Goal: Task Accomplishment & Management: Manage account settings

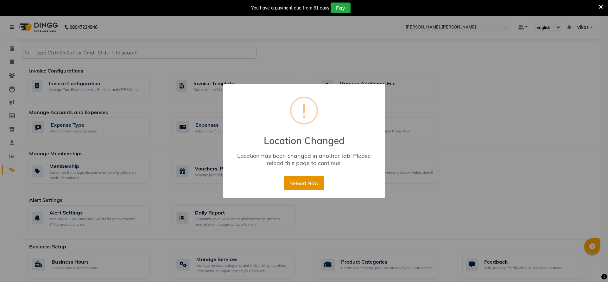
click at [304, 174] on div "× ! Location Changed Location has been changed in another tab. Please reload th…" at bounding box center [304, 141] width 162 height 114
click at [303, 186] on button "Reload Now" at bounding box center [304, 183] width 40 height 14
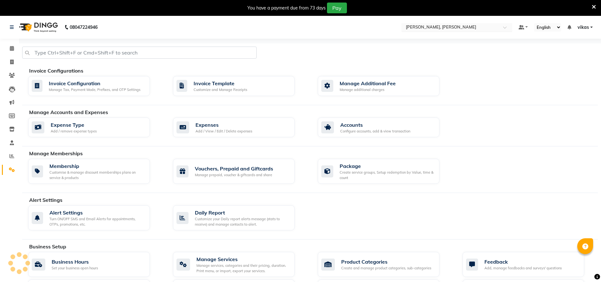
click at [413, 25] on input "text" at bounding box center [450, 28] width 92 height 6
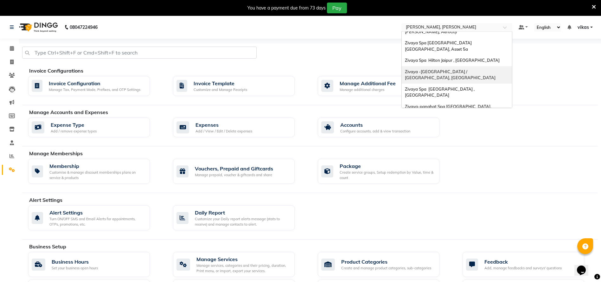
scroll to position [76, 0]
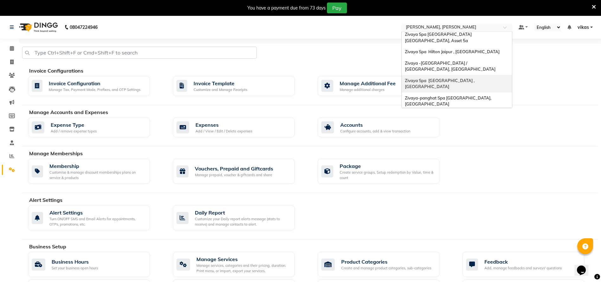
click at [422, 78] on span "Zivaya Spa The Ummed Ahmedabad , Hansol" at bounding box center [440, 83] width 71 height 11
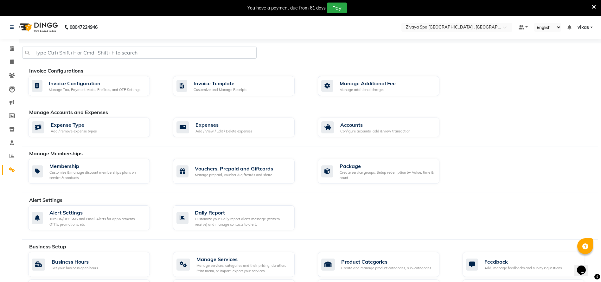
click at [592, 4] on icon at bounding box center [593, 7] width 4 height 6
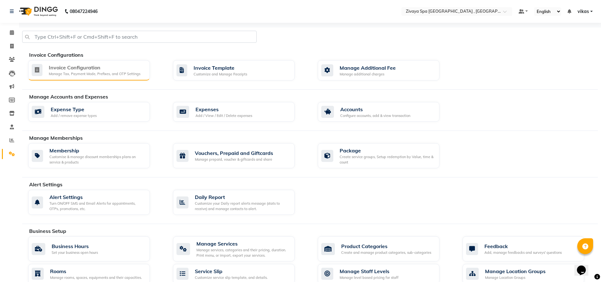
click at [126, 69] on div "Invoice Configuration" at bounding box center [95, 68] width 92 height 8
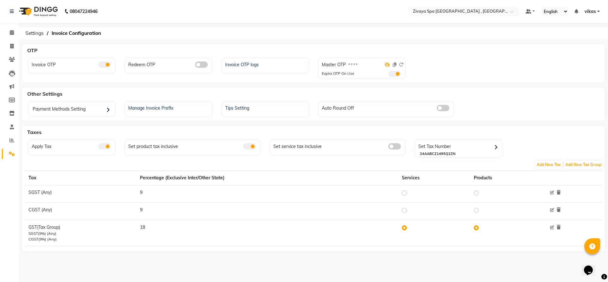
click at [386, 66] on icon at bounding box center [387, 64] width 6 height 4
click at [395, 73] on span at bounding box center [394, 74] width 13 height 6
click at [388, 75] on input "checkbox" at bounding box center [388, 75] width 0 height 0
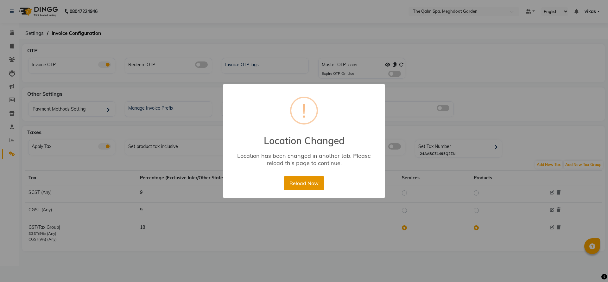
click at [290, 183] on button "Reload Now" at bounding box center [304, 183] width 40 height 14
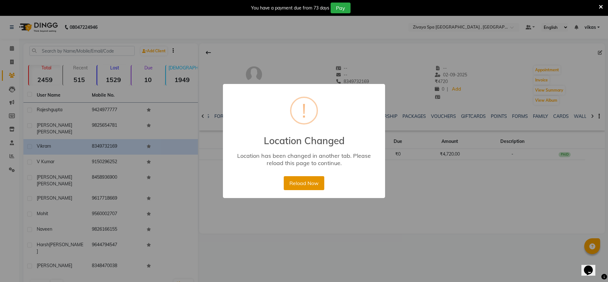
click at [292, 187] on button "Reload Now" at bounding box center [304, 183] width 40 height 14
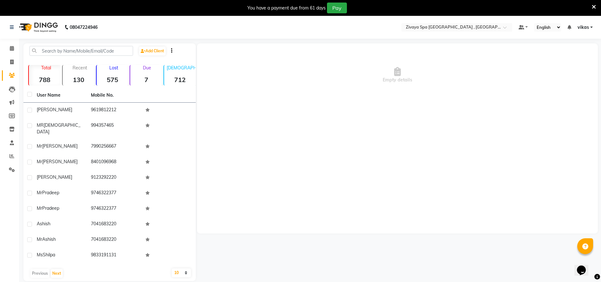
click at [595, 5] on icon at bounding box center [593, 7] width 4 height 6
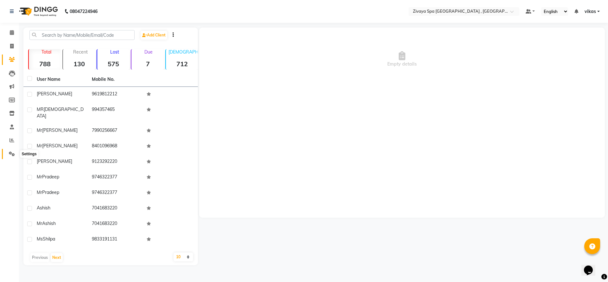
click at [8, 156] on span at bounding box center [11, 153] width 11 height 7
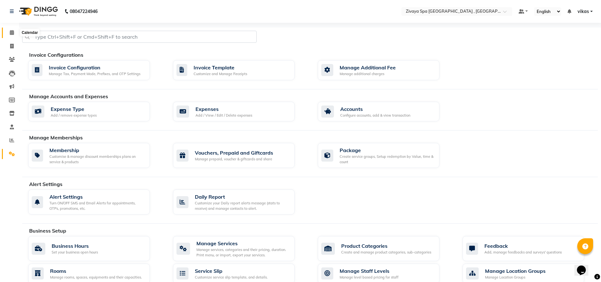
click at [9, 31] on span at bounding box center [11, 32] width 11 height 7
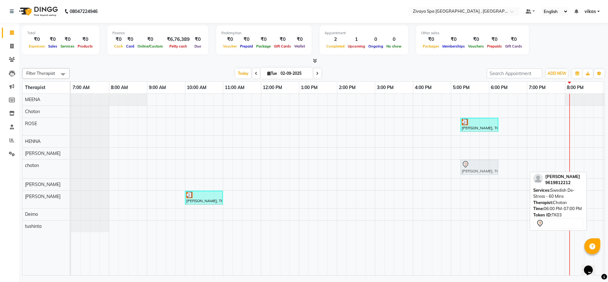
drag, startPoint x: 503, startPoint y: 169, endPoint x: 477, endPoint y: 165, distance: 27.0
click at [71, 165] on div "JENIL, TK03, 06:00 PM-07:00 PM, Swedish De-Stress - 60 Mins JENIL, TK03, 06:00 …" at bounding box center [71, 169] width 0 height 19
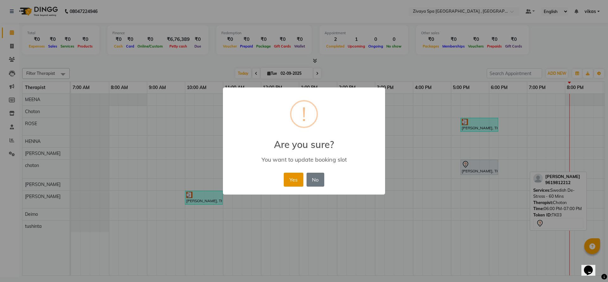
click at [294, 178] on button "Yes" at bounding box center [293, 180] width 19 height 14
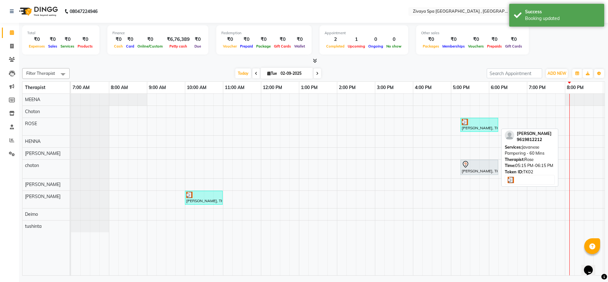
click at [477, 125] on div "JENIL, TK02, 05:15 PM-06:15 PM, Javanese Pampering - 60 Mins" at bounding box center [479, 125] width 36 height 12
select select "3"
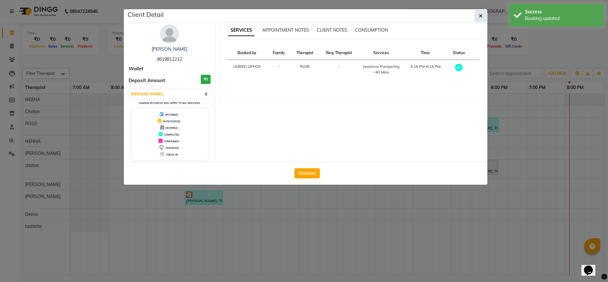
click at [479, 10] on button "button" at bounding box center [481, 16] width 12 height 12
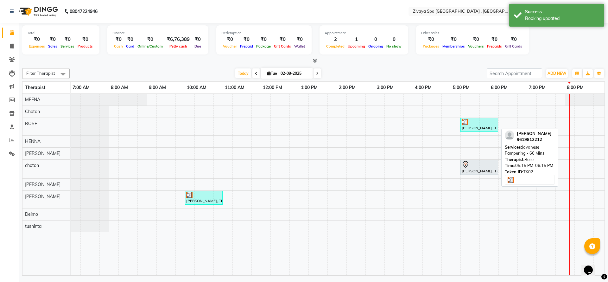
click at [479, 122] on div at bounding box center [479, 122] width 35 height 6
select select "3"
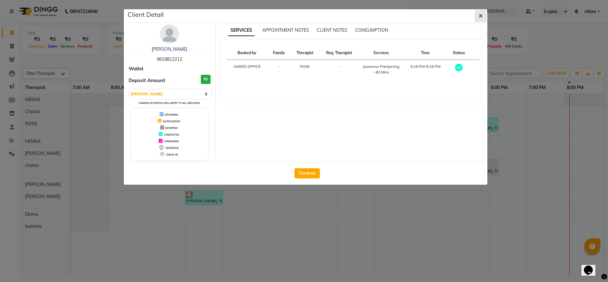
click at [480, 21] on button "button" at bounding box center [481, 16] width 12 height 12
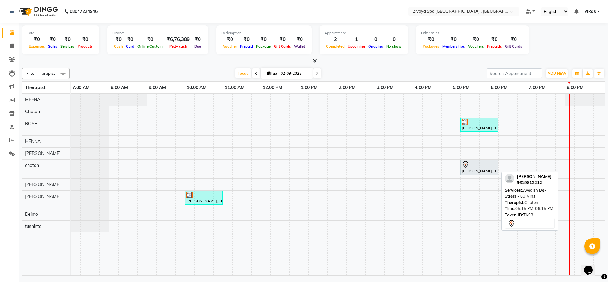
click at [475, 170] on div "JENIL, TK03, 05:15 PM-06:15 PM, Swedish De-Stress - 60 Mins" at bounding box center [479, 167] width 36 height 13
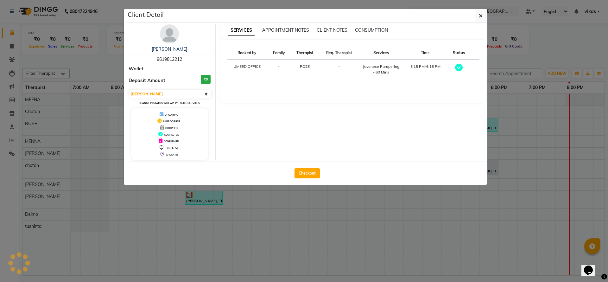
select select "7"
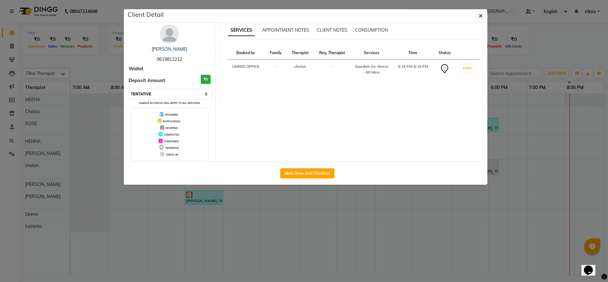
click at [153, 93] on select "Select IN SERVICE CONFIRMED TENTATIVE CHECK IN MARK DONE DROPPED UPCOMING" at bounding box center [170, 94] width 82 height 9
click at [482, 12] on button "button" at bounding box center [481, 16] width 12 height 12
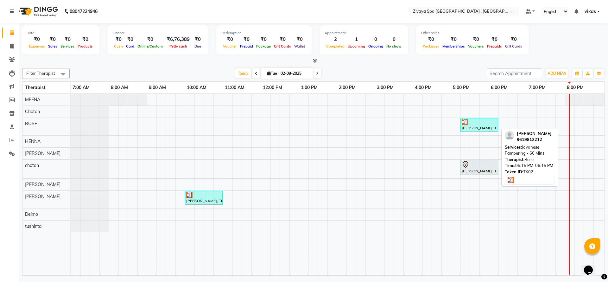
click at [480, 127] on div "JENIL, TK02, 05:15 PM-06:15 PM, Javanese Pampering - 60 Mins" at bounding box center [479, 125] width 36 height 12
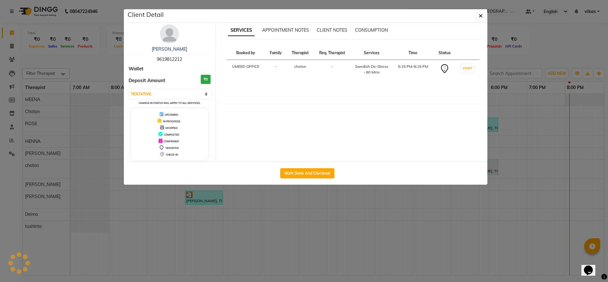
select select "3"
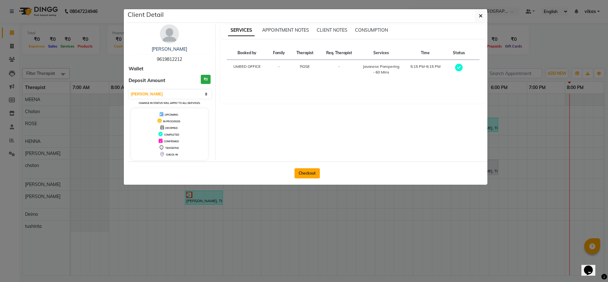
click at [304, 175] on button "Checkout" at bounding box center [306, 173] width 25 height 10
select select "service"
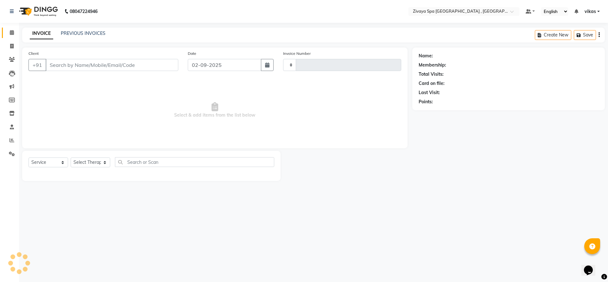
type input "0272"
select select "6505"
type input "9619812212"
select select "66745"
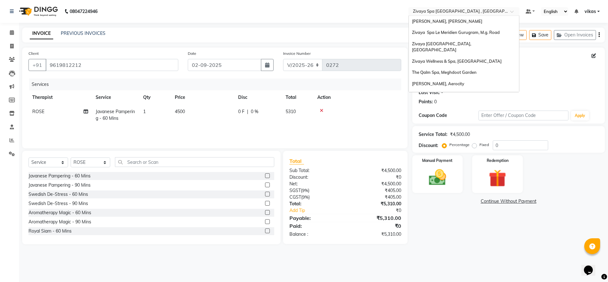
click at [465, 9] on input "text" at bounding box center [458, 12] width 92 height 6
click at [444, 19] on span "Sayaji Zivaya, Vijay Nagar" at bounding box center [447, 21] width 70 height 5
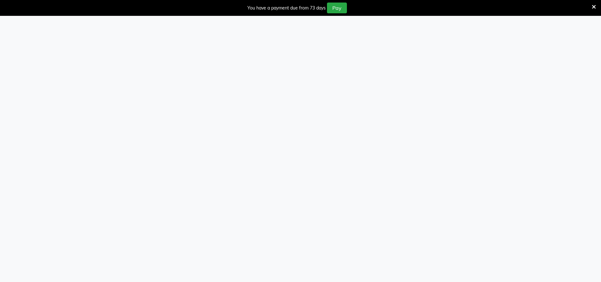
select select "service"
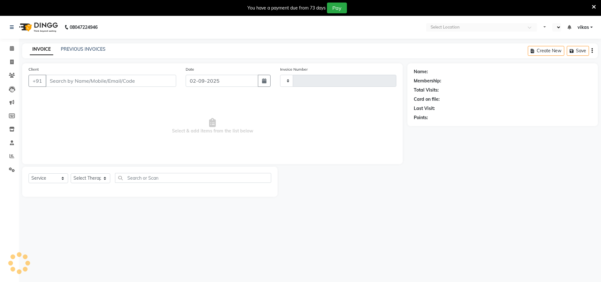
select select "en"
type input "1294"
select select "6399"
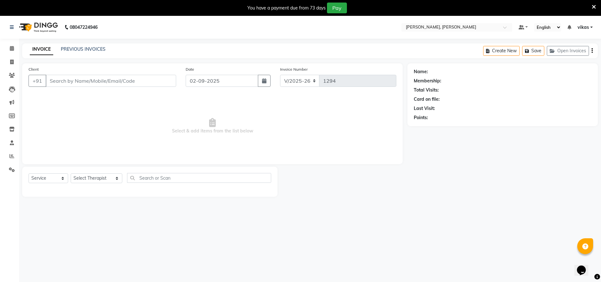
type input "9617718669"
select select "62270"
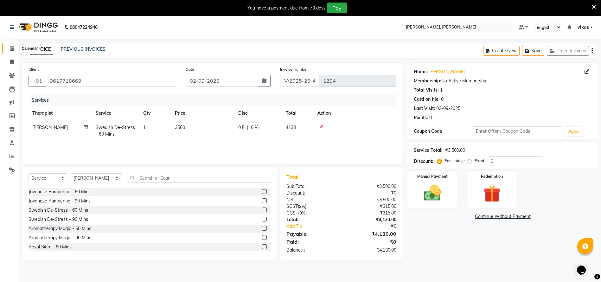
click at [13, 46] on icon at bounding box center [12, 48] width 4 height 5
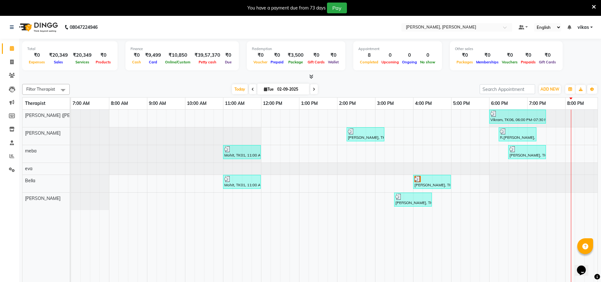
click at [594, 8] on icon at bounding box center [593, 7] width 4 height 6
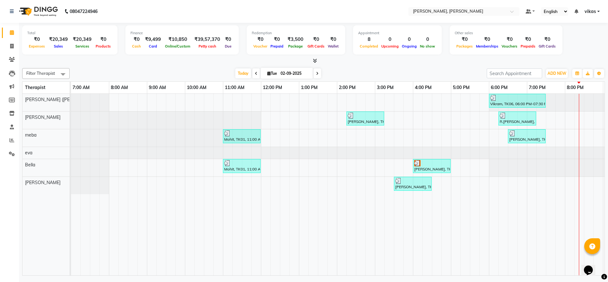
click at [465, 16] on nav "08047224946 Select Location × Sayaji Zivaya, Vijay Nagar Default Panel My Panel…" at bounding box center [304, 11] width 608 height 23
drag, startPoint x: 465, startPoint y: 16, endPoint x: 465, endPoint y: 9, distance: 6.6
click at [465, 11] on nav "08047224946 Select Location × Sayaji Zivaya, Vijay Nagar Default Panel My Panel…" at bounding box center [304, 11] width 608 height 23
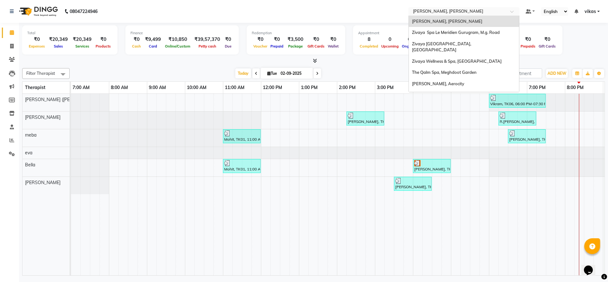
click at [465, 9] on input "text" at bounding box center [458, 12] width 92 height 6
click at [452, 70] on span "The Qalm Spa, Meghdoot Garden" at bounding box center [444, 72] width 65 height 5
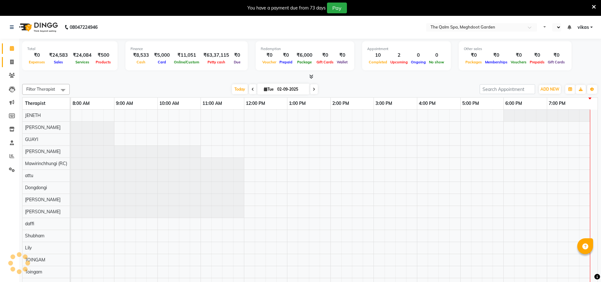
select select "en"
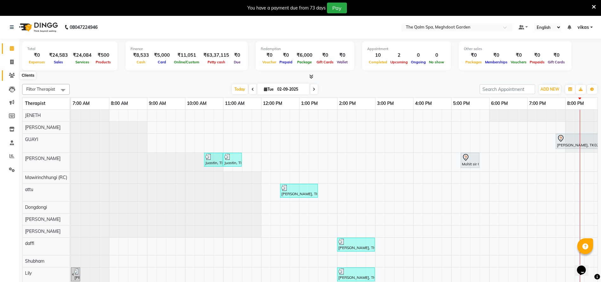
click at [8, 74] on span at bounding box center [11, 75] width 11 height 7
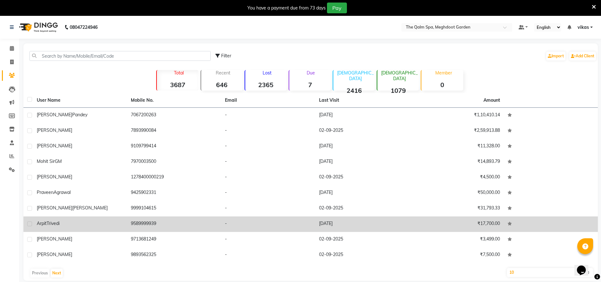
click at [137, 220] on td "9589999939" at bounding box center [174, 224] width 94 height 16
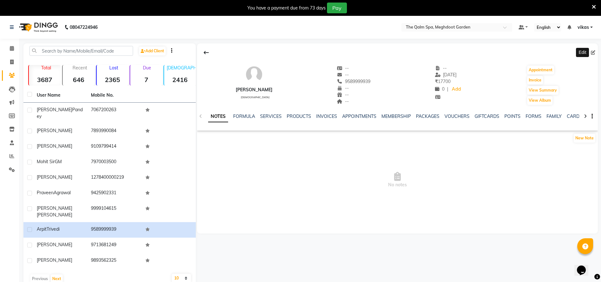
click at [592, 55] on span at bounding box center [594, 52] width 7 height 7
click at [592, 52] on icon at bounding box center [593, 52] width 4 height 4
select select "[DEMOGRAPHIC_DATA]"
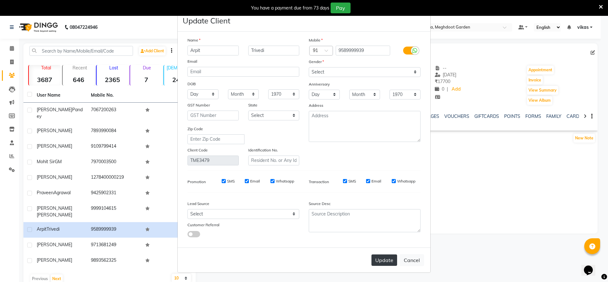
click at [377, 255] on button "Update" at bounding box center [384, 259] width 26 height 11
select select
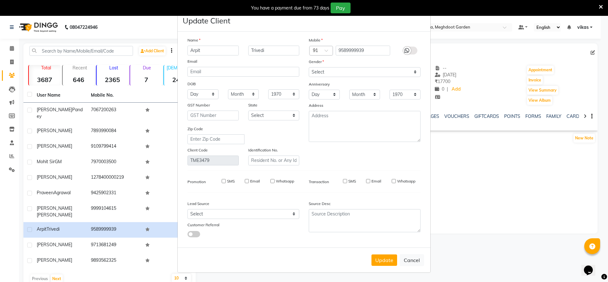
select select
checkbox input "false"
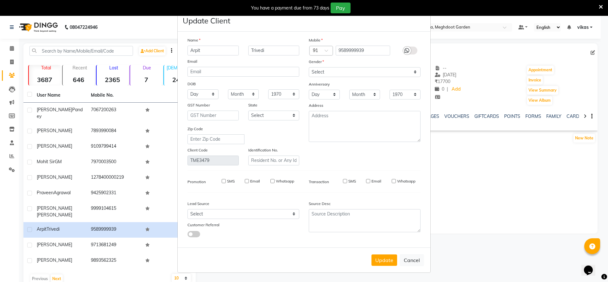
checkbox input "false"
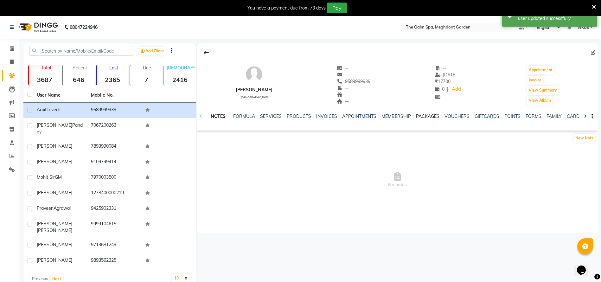
click at [427, 115] on link "PACKAGES" at bounding box center [427, 116] width 23 height 6
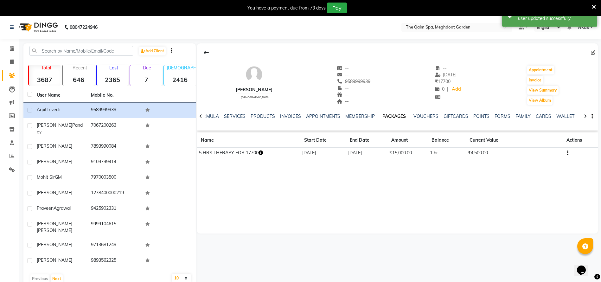
click at [569, 155] on td at bounding box center [579, 153] width 35 height 11
click at [568, 154] on td at bounding box center [579, 153] width 35 height 11
click at [567, 153] on icon "button" at bounding box center [567, 153] width 1 height 0
click at [525, 149] on div "Edit" at bounding box center [536, 153] width 41 height 8
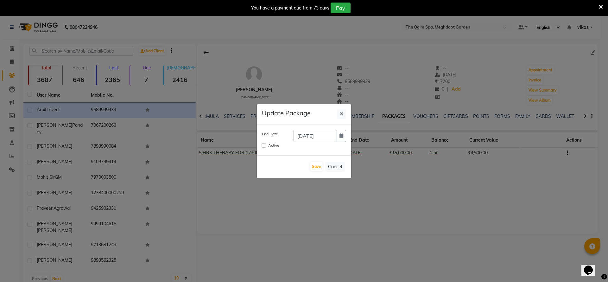
click at [261, 147] on div "Active" at bounding box center [304, 146] width 94 height 8
click at [265, 147] on input "Active" at bounding box center [264, 145] width 4 height 4
checkbox input "true"
click at [315, 163] on button "Save" at bounding box center [316, 166] width 12 height 9
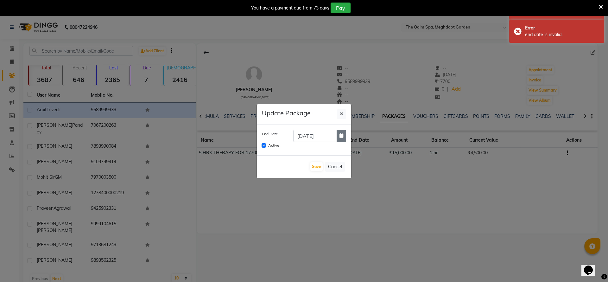
click at [341, 138] on button "button" at bounding box center [341, 136] width 9 height 12
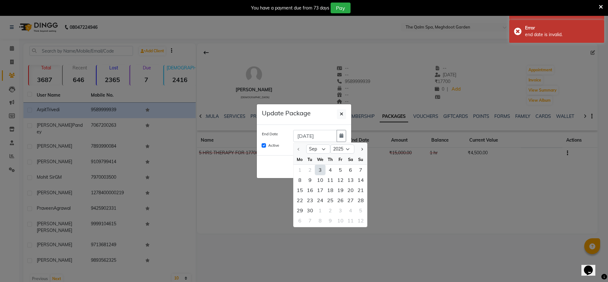
click at [324, 171] on div "3" at bounding box center [320, 170] width 10 height 10
type input "03-09-2025"
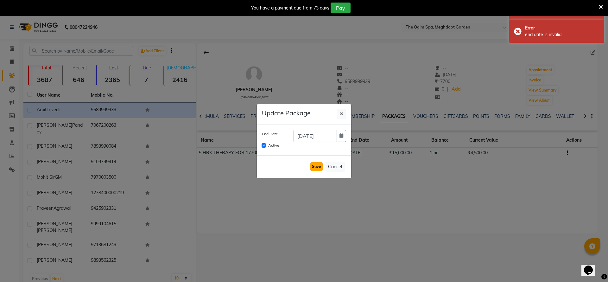
click at [319, 166] on button "Save" at bounding box center [316, 166] width 12 height 9
checkbox input "false"
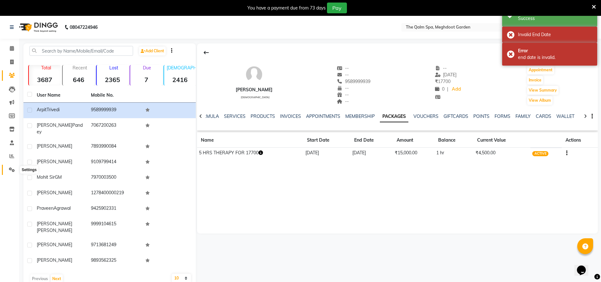
click at [12, 168] on icon at bounding box center [12, 169] width 6 height 5
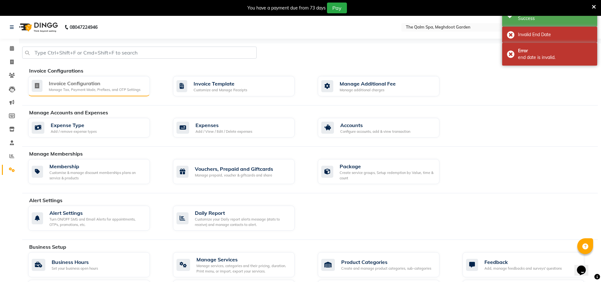
click at [33, 90] on icon at bounding box center [37, 86] width 11 height 12
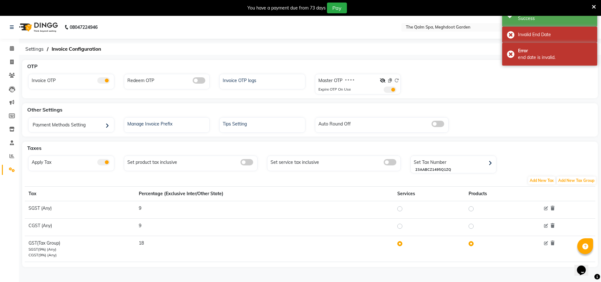
click at [392, 91] on span at bounding box center [389, 89] width 13 height 6
click at [383, 91] on input "checkbox" at bounding box center [383, 91] width 0 height 0
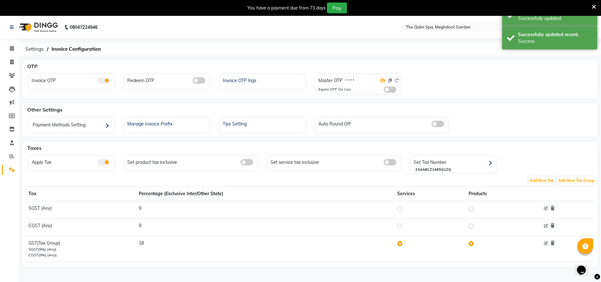
click at [383, 80] on icon at bounding box center [383, 80] width 6 height 4
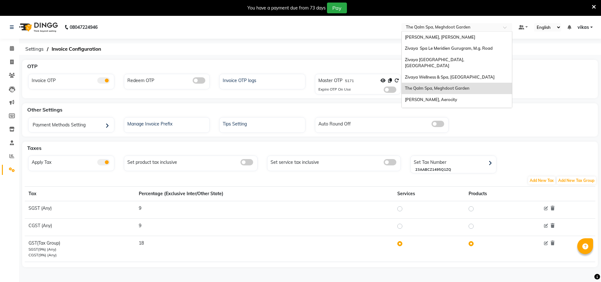
click at [417, 30] on input "text" at bounding box center [450, 28] width 92 height 6
click at [406, 108] on span "Zivaya Spa [GEOGRAPHIC_DATA] [GEOGRAPHIC_DATA], Asset 5a" at bounding box center [439, 113] width 68 height 11
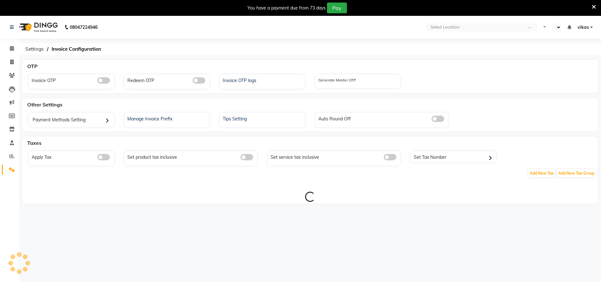
select select "en"
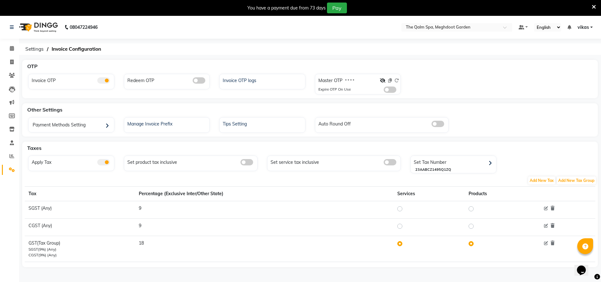
click at [592, 4] on icon at bounding box center [593, 7] width 4 height 6
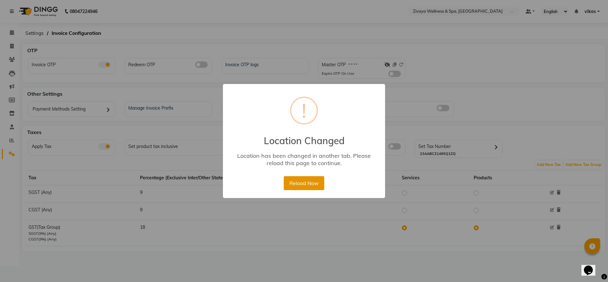
click at [297, 188] on button "Reload Now" at bounding box center [304, 183] width 40 height 14
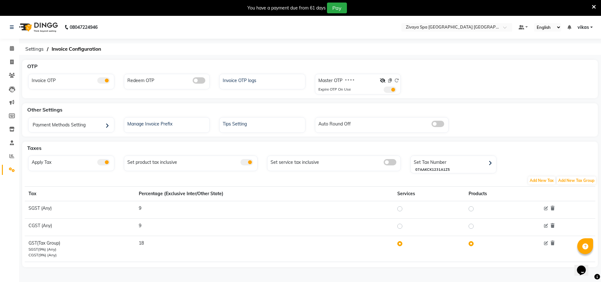
click at [383, 91] on label at bounding box center [389, 89] width 13 height 6
click at [383, 91] on input "checkbox" at bounding box center [383, 91] width 0 height 0
click at [381, 80] on icon at bounding box center [383, 80] width 6 height 4
click at [390, 81] on icon at bounding box center [390, 80] width 4 height 4
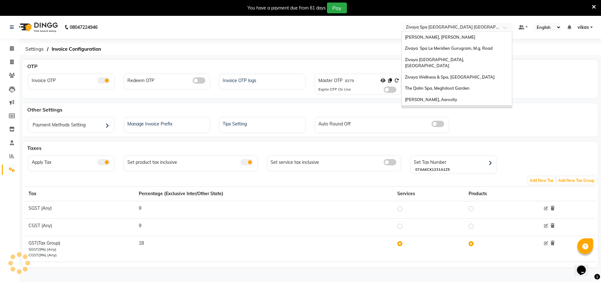
scroll to position [67, 0]
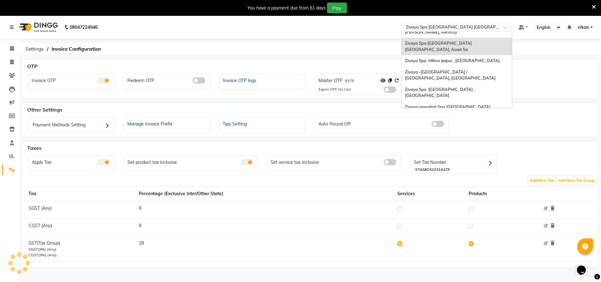
click at [418, 28] on input "text" at bounding box center [450, 28] width 92 height 6
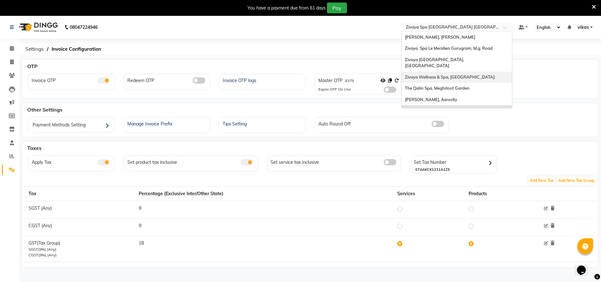
click at [434, 72] on div "Zivaya Wellness & Spa, [GEOGRAPHIC_DATA]" at bounding box center [456, 77] width 110 height 11
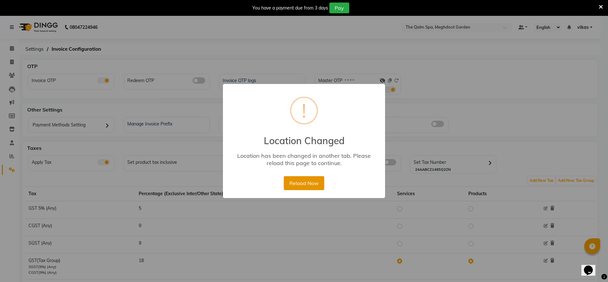
click at [296, 189] on button "Reload Now" at bounding box center [304, 183] width 40 height 14
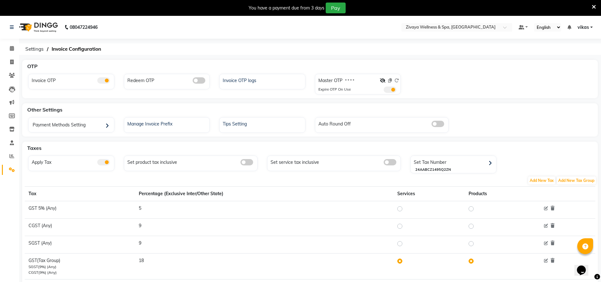
click at [389, 90] on span at bounding box center [389, 89] width 13 height 6
click at [383, 91] on input "checkbox" at bounding box center [383, 91] width 0 height 0
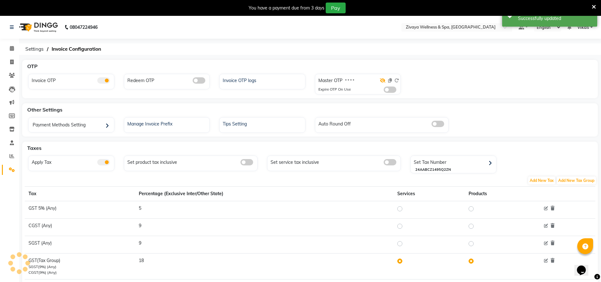
click at [383, 80] on icon at bounding box center [383, 80] width 6 height 4
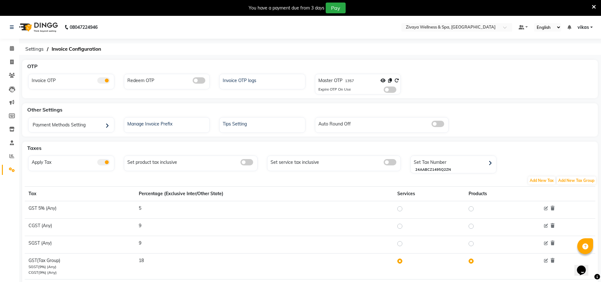
click at [594, 5] on icon at bounding box center [593, 7] width 4 height 6
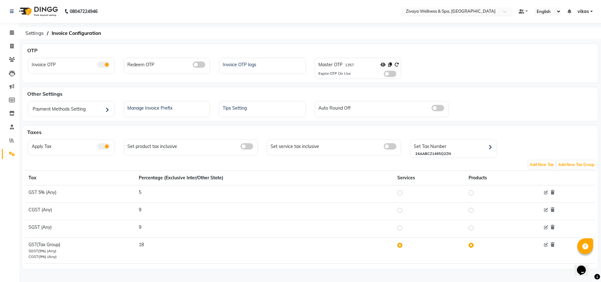
drag, startPoint x: 410, startPoint y: 5, endPoint x: 411, endPoint y: 9, distance: 4.3
click at [410, 7] on nav "08047224946 Select Location × Zivaya Wellness & Spa, Ahmedabad Airport Default …" at bounding box center [300, 11] width 601 height 23
click at [411, 9] on input "text" at bounding box center [450, 12] width 92 height 6
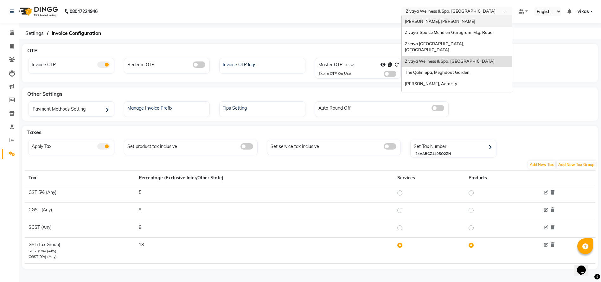
click at [442, 22] on span "Sayaji Zivaya, Vijay Nagar" at bounding box center [440, 21] width 70 height 5
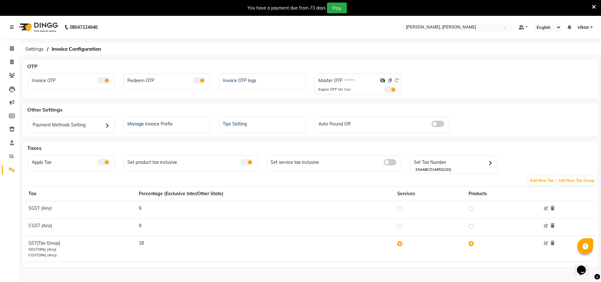
click at [413, 33] on nav "08047224946 Select Location × Sayaji Zivaya, Vijay Nagar Default Panel My Panel…" at bounding box center [300, 27] width 601 height 23
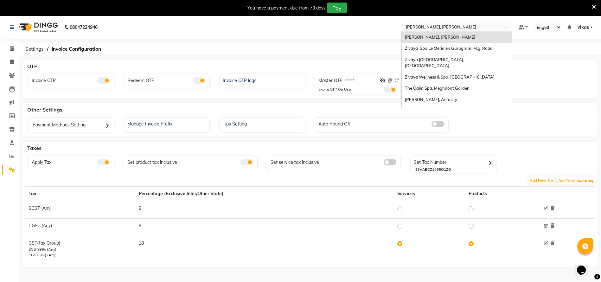
click at [417, 28] on input "text" at bounding box center [450, 28] width 92 height 6
click at [426, 75] on div "Zivaya Wellness & Spa, [GEOGRAPHIC_DATA]" at bounding box center [456, 77] width 110 height 11
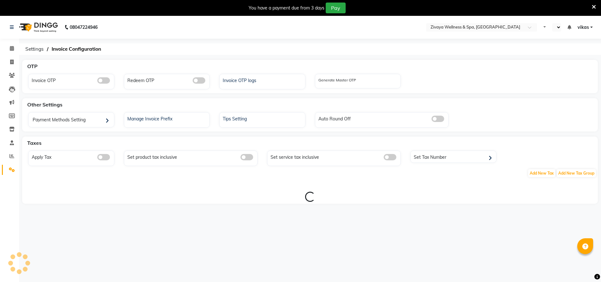
select select "en"
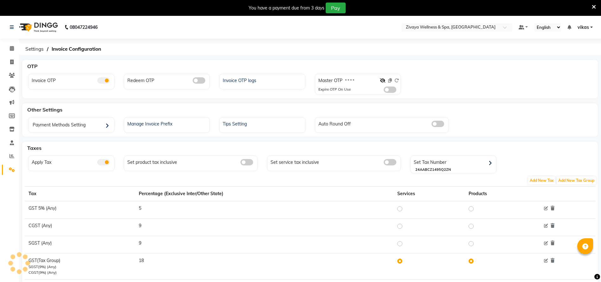
click at [427, 28] on input "text" at bounding box center [450, 28] width 92 height 6
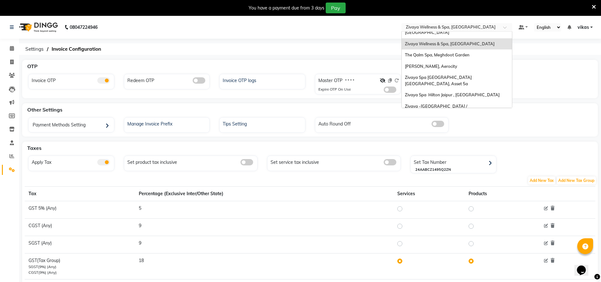
scroll to position [47, 0]
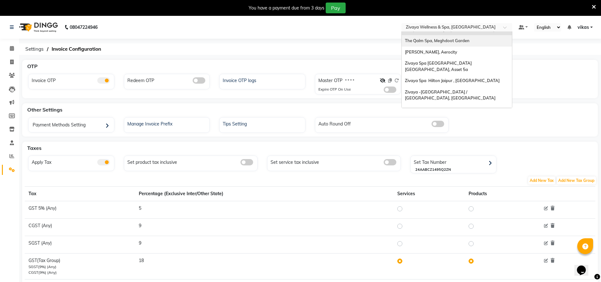
click at [437, 38] on div "The Qalm Spa, Meghdoot Garden" at bounding box center [456, 40] width 110 height 11
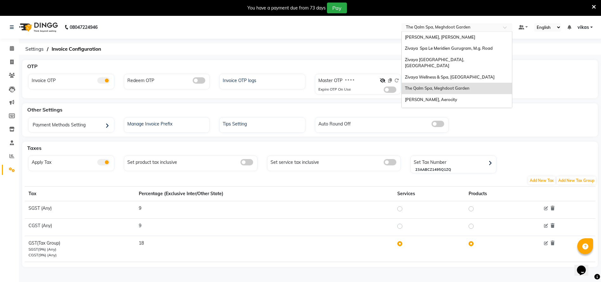
click at [435, 29] on input "text" at bounding box center [450, 28] width 92 height 6
click at [425, 94] on div "[PERSON_NAME], Aerocity" at bounding box center [456, 99] width 110 height 11
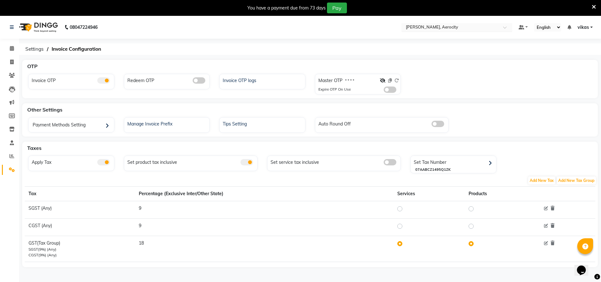
click at [417, 27] on input "text" at bounding box center [450, 28] width 92 height 6
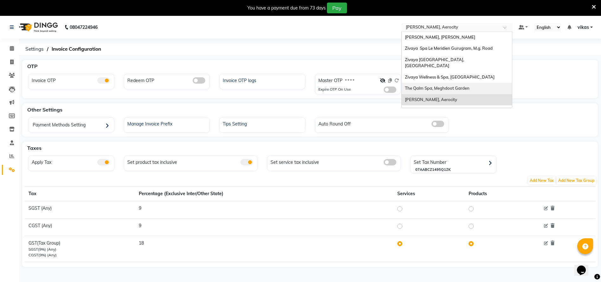
click at [424, 85] on span "The Qalm Spa, Meghdoot Garden" at bounding box center [437, 87] width 65 height 5
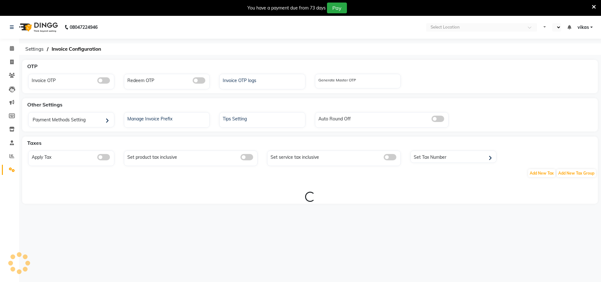
select select "en"
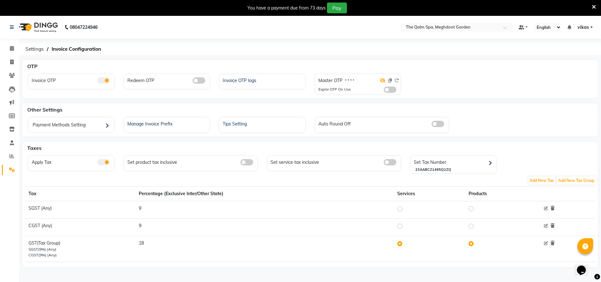
click at [383, 79] on icon at bounding box center [383, 80] width 6 height 4
click at [390, 89] on span at bounding box center [389, 89] width 13 height 6
click at [383, 91] on input "checkbox" at bounding box center [383, 91] width 0 height 0
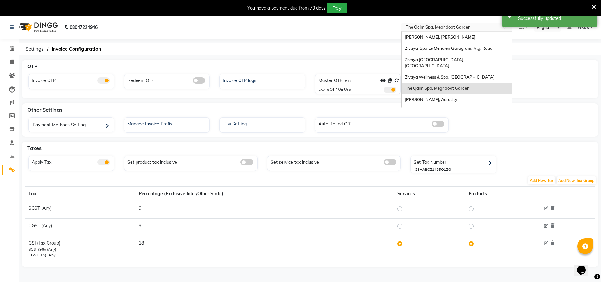
click at [420, 26] on input "text" at bounding box center [450, 28] width 92 height 6
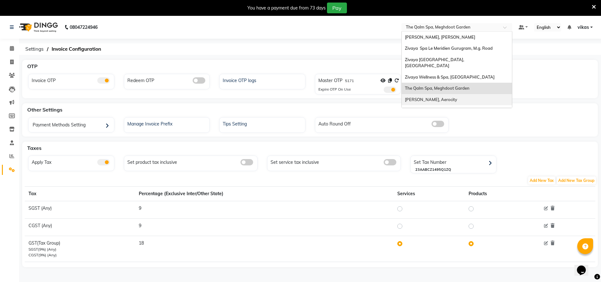
click at [351, 31] on nav "08047224946 Select Location × [GEOGRAPHIC_DATA], Meghdoot Garden Sayaji Zivaya,…" at bounding box center [300, 27] width 601 height 23
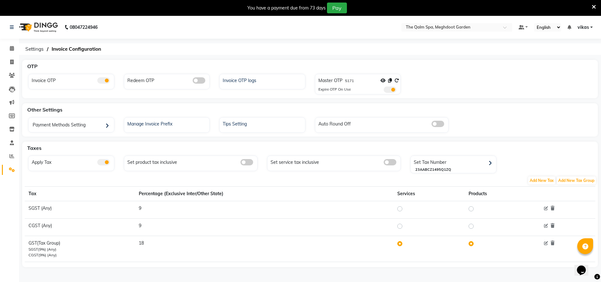
click at [594, 5] on icon at bounding box center [593, 7] width 4 height 6
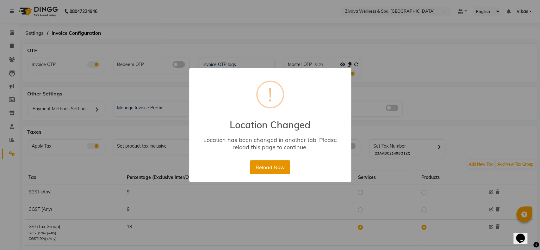
click at [255, 164] on button "Reload Now" at bounding box center [270, 168] width 40 height 14
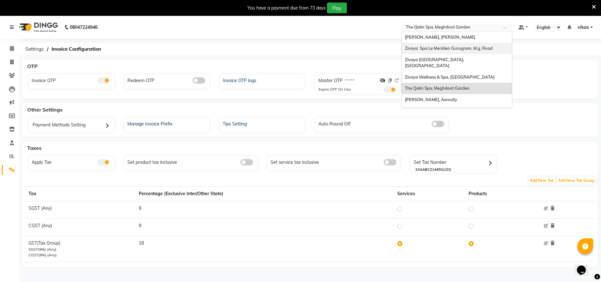
click at [423, 48] on span "Zivaya Spa Le Meridien Gurugram, M.g. Road" at bounding box center [449, 48] width 88 height 5
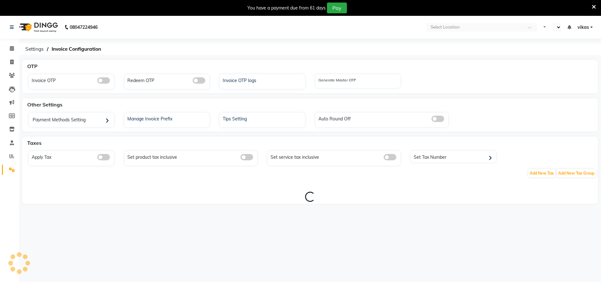
select select "en"
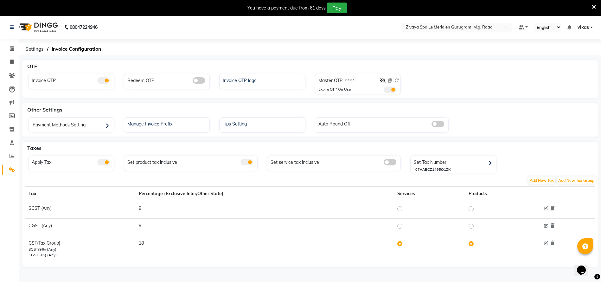
click at [392, 92] on div "Master OTP * * * * Expire OTP On Use" at bounding box center [359, 85] width 84 height 18
click at [391, 90] on span at bounding box center [389, 89] width 13 height 6
click at [383, 91] on input "checkbox" at bounding box center [383, 91] width 0 height 0
click at [382, 82] on icon at bounding box center [383, 80] width 6 height 4
click at [391, 79] on icon at bounding box center [390, 80] width 4 height 4
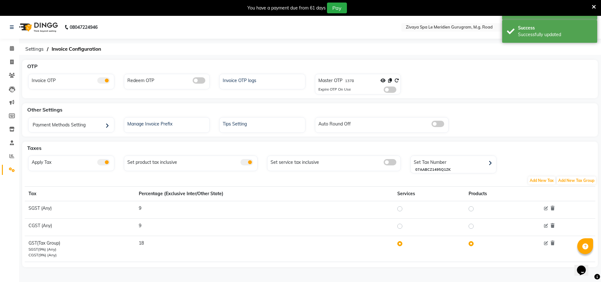
click at [420, 21] on nav "08047224946 Select Location × Zivaya Spa Le Meridien Gurugram, M.g. Road Defaul…" at bounding box center [300, 27] width 601 height 23
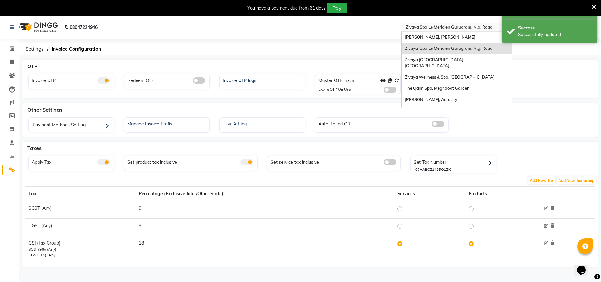
click at [420, 26] on input "text" at bounding box center [450, 28] width 92 height 6
click at [421, 46] on span "Zivaya Spa Le Meridien Gurugram, M.g. Road" at bounding box center [449, 48] width 88 height 5
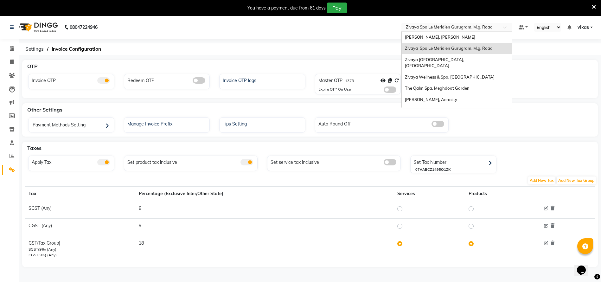
click at [463, 25] on input "text" at bounding box center [450, 28] width 92 height 6
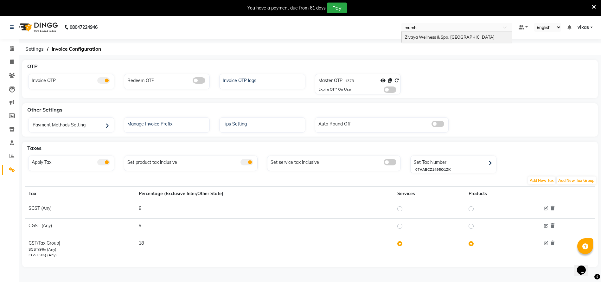
type input "mumba"
click at [456, 39] on span "Zivaya Wellness & Spa, Mumbai Airport" at bounding box center [450, 37] width 90 height 5
click at [383, 81] on icon at bounding box center [383, 80] width 6 height 4
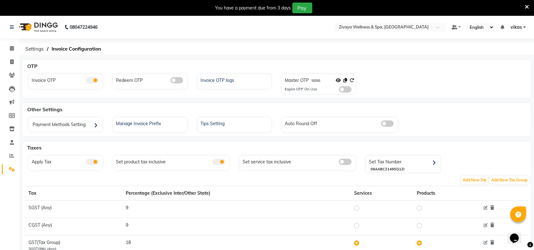
click at [527, 6] on icon at bounding box center [527, 7] width 4 height 6
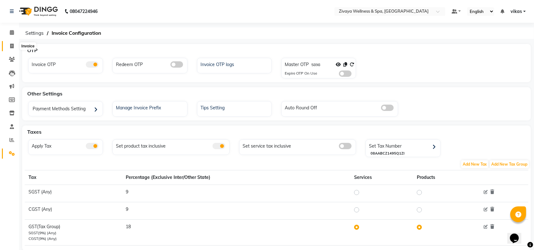
click at [7, 48] on span at bounding box center [11, 46] width 11 height 7
select select "service"
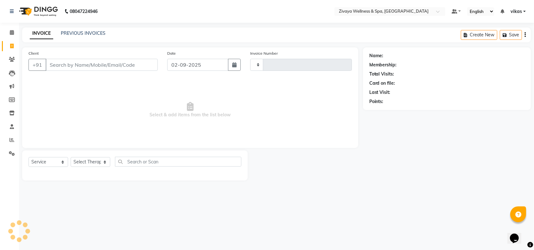
type input "1991"
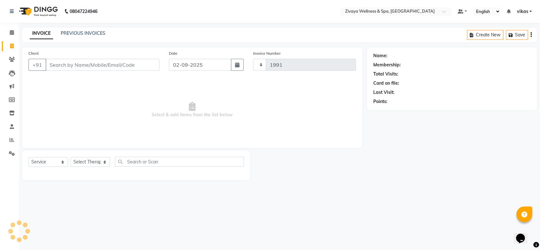
select select "7072"
click at [92, 65] on input "Client" at bounding box center [103, 65] width 114 height 12
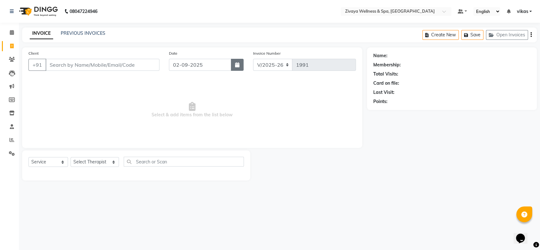
click at [237, 65] on icon "button" at bounding box center [237, 64] width 4 height 5
select select "9"
select select "2025"
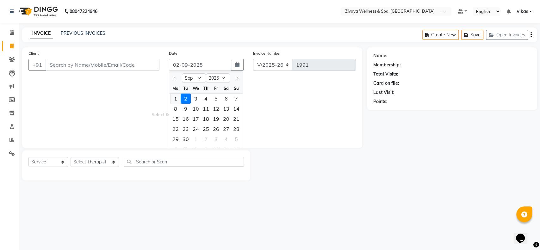
click at [179, 98] on div "1" at bounding box center [176, 99] width 10 height 10
type input "[DATE]"
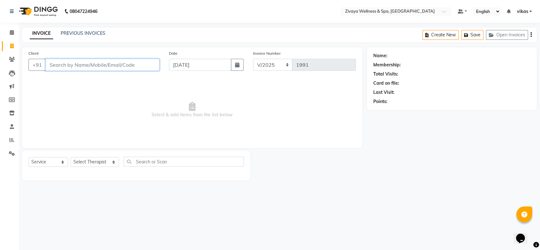
click at [115, 64] on input "Client" at bounding box center [103, 65] width 114 height 12
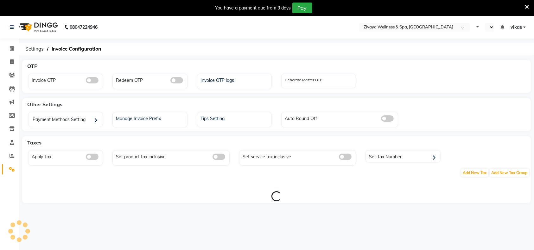
select select "en"
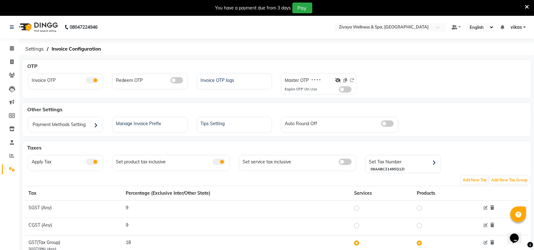
click at [377, 21] on nav "08047224946 Select Location × Zivaya Wellness & Spa, [GEOGRAPHIC_DATA] Airport …" at bounding box center [267, 27] width 534 height 23
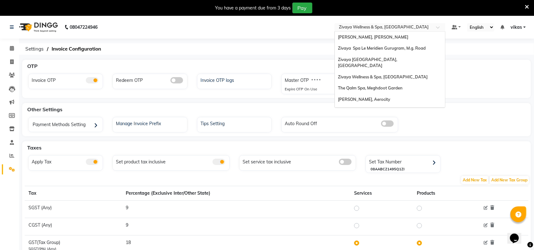
click at [376, 25] on input "text" at bounding box center [384, 28] width 92 height 6
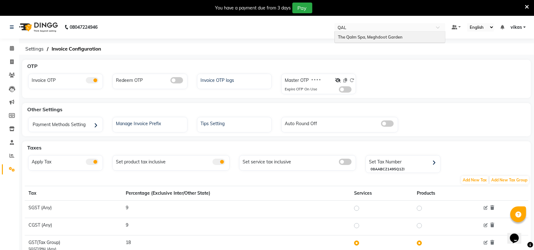
type input "QALM"
click at [381, 41] on div "The Qalm Spa, Meghdoot Garden" at bounding box center [390, 37] width 110 height 11
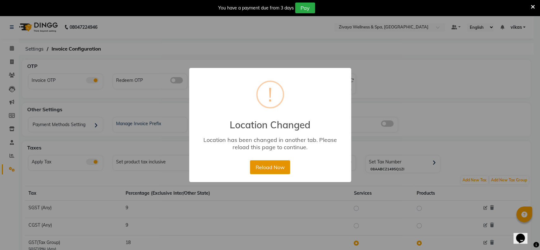
click at [269, 162] on button "Reload Now" at bounding box center [270, 168] width 40 height 14
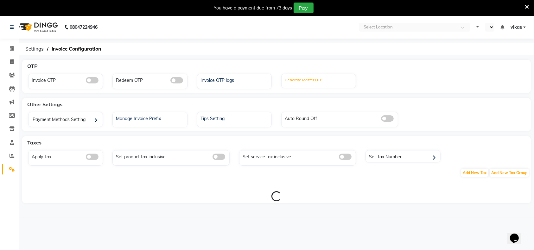
click at [306, 78] on label "Generate Master OTP" at bounding box center [304, 80] width 38 height 6
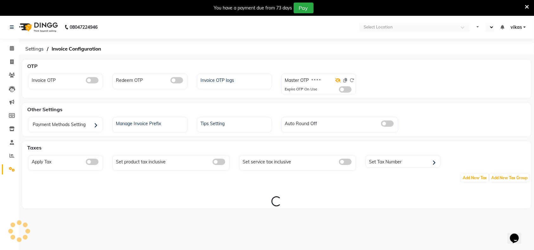
click at [338, 80] on icon at bounding box center [338, 80] width 6 height 4
select select "en"
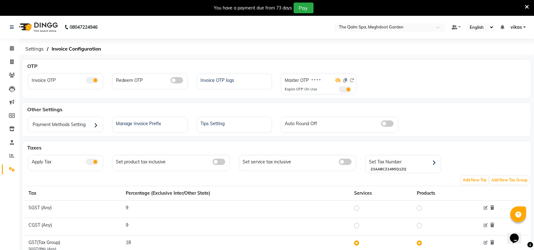
click at [336, 80] on icon at bounding box center [338, 80] width 6 height 4
click at [344, 86] on span at bounding box center [345, 89] width 13 height 6
click at [339, 91] on input "checkbox" at bounding box center [339, 91] width 0 height 0
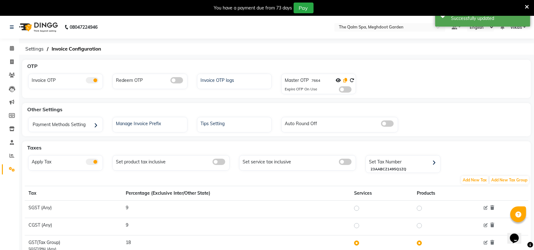
click at [346, 81] on icon at bounding box center [345, 80] width 4 height 4
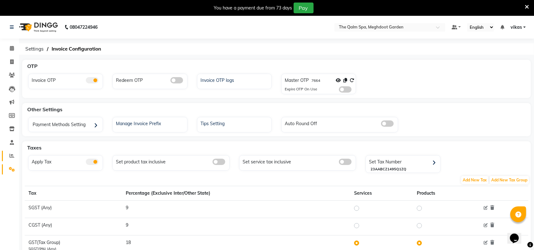
click at [3, 153] on link "Reports" at bounding box center [9, 156] width 15 height 10
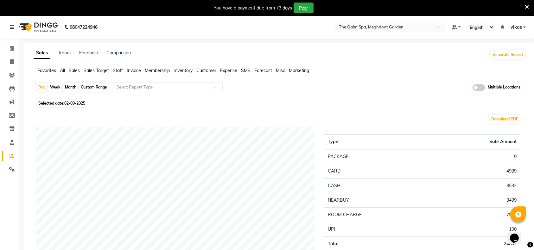
click at [72, 103] on span "02-09-2025" at bounding box center [74, 103] width 21 height 5
select select "9"
select select "2025"
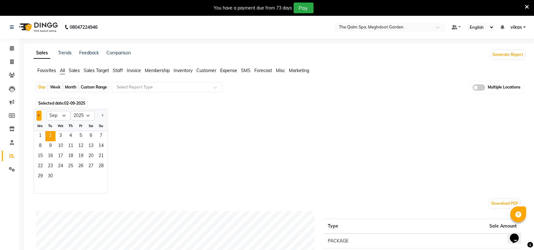
click at [37, 114] on button "Previous month" at bounding box center [38, 116] width 5 height 10
select select "8"
click at [90, 176] on span "30" at bounding box center [91, 177] width 10 height 10
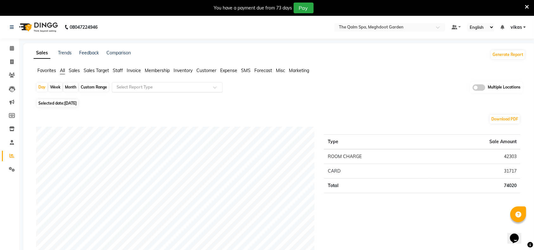
click at [144, 88] on input "text" at bounding box center [160, 87] width 91 height 6
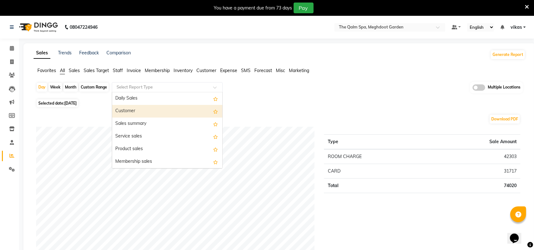
click at [143, 110] on div "Customer" at bounding box center [167, 111] width 110 height 13
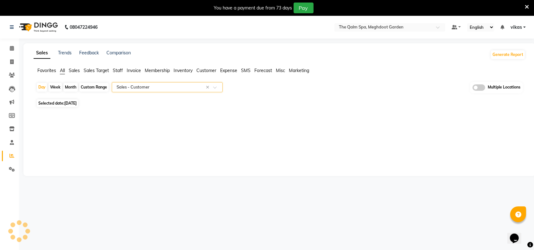
select select "full_report"
select select "csv"
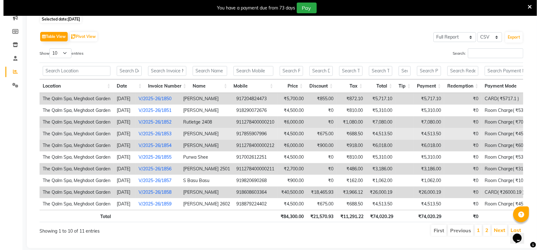
scroll to position [104, 0]
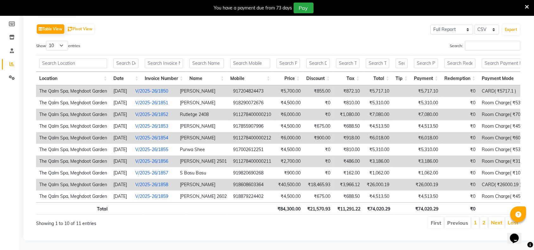
click at [168, 182] on link "V/2025-26/1858" at bounding box center [151, 185] width 33 height 6
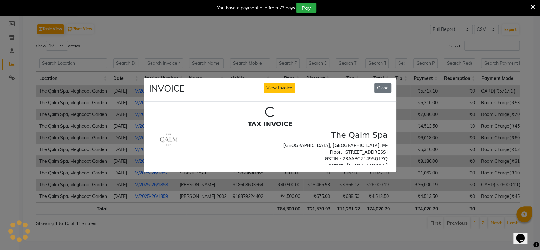
scroll to position [0, 0]
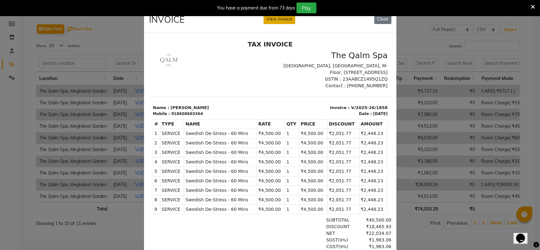
click at [272, 19] on button "View Invoice" at bounding box center [280, 19] width 32 height 10
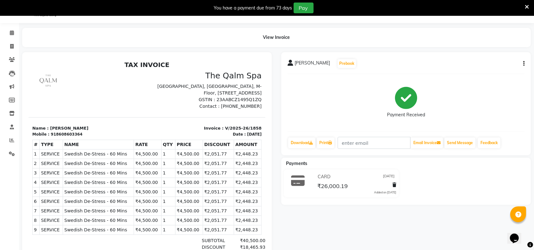
click at [524, 63] on div "[PERSON_NAME] Prebook Payment Received Download Print Email Invoice Send Messag…" at bounding box center [406, 103] width 250 height 103
click at [523, 64] on icon "button" at bounding box center [523, 64] width 1 height 0
click at [483, 70] on div "Edit Invoice" at bounding box center [492, 72] width 43 height 8
select select "service"
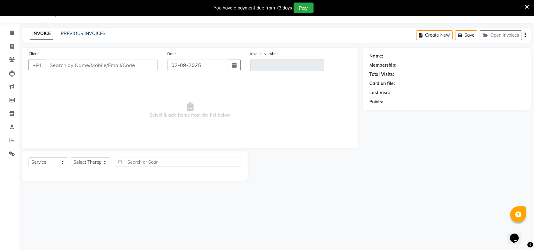
type input "8608603364"
type input "V/2025-26/1858"
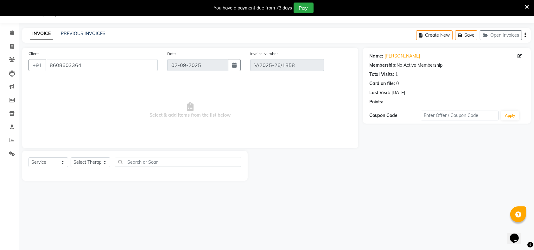
type input "[DATE]"
select select "select"
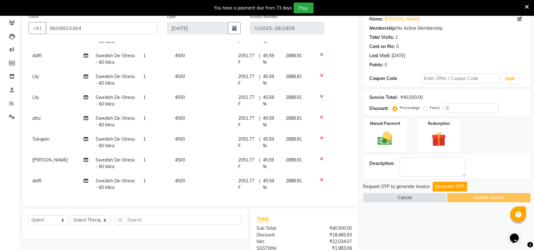
scroll to position [100, 0]
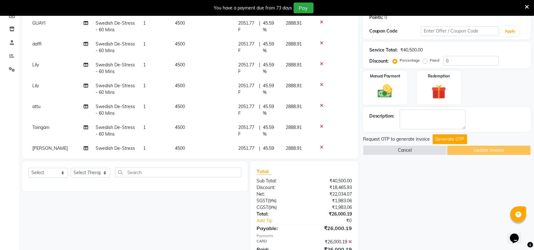
click at [42, 129] on span "Toingam" at bounding box center [40, 128] width 17 height 6
select select "79343"
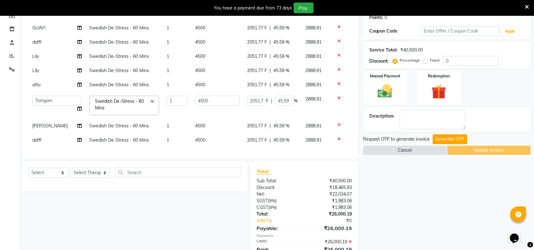
scroll to position [20, 0]
click at [47, 97] on select "Angel attu [PERSON_NAME] daffi [PERSON_NAME] Dongdongi Eshuhmi [PERSON_NAME] [P…" at bounding box center [56, 101] width 49 height 10
select select "51602"
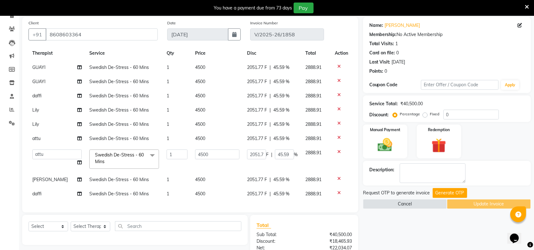
scroll to position [84, 0]
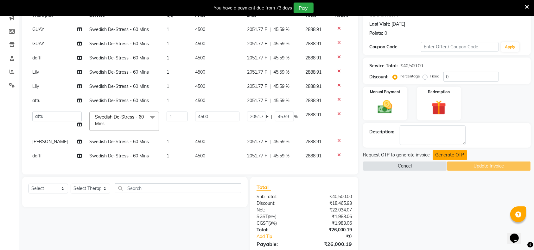
click at [446, 156] on button "Generate OTP" at bounding box center [450, 155] width 35 height 10
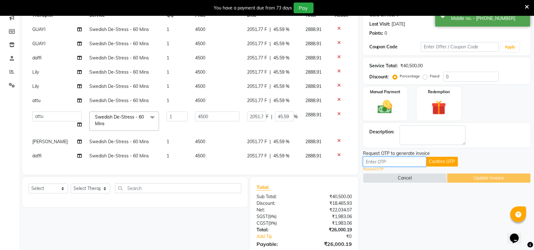
click at [399, 161] on input "text" at bounding box center [394, 162] width 63 height 10
paste input "7664"
type input "7664"
click at [433, 159] on button "Confirm OTP" at bounding box center [442, 162] width 32 height 10
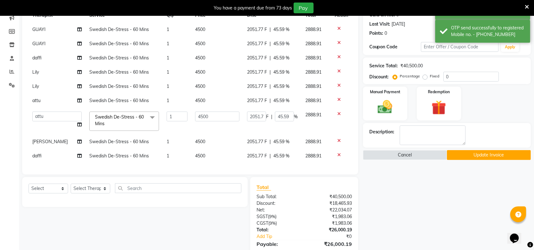
click at [482, 155] on button "Update Invoice" at bounding box center [489, 155] width 84 height 10
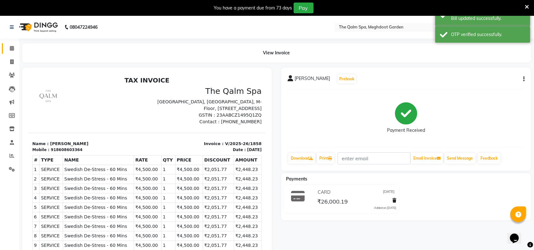
click at [3, 45] on link "Calendar" at bounding box center [9, 48] width 15 height 10
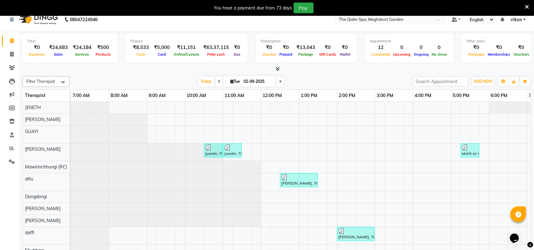
scroll to position [16, 0]
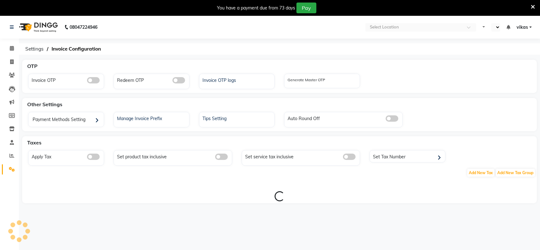
select select "en"
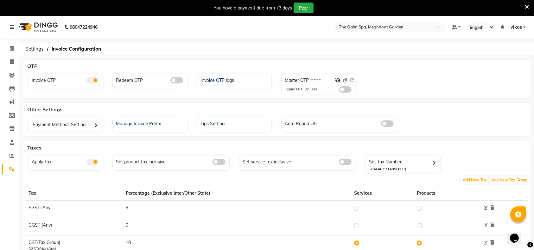
click at [4, 150] on li "Reports" at bounding box center [9, 156] width 19 height 14
click at [9, 157] on icon at bounding box center [11, 156] width 5 height 5
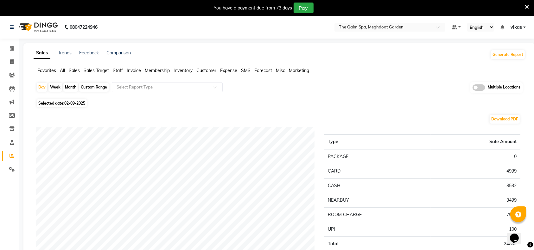
click at [80, 103] on span "02-09-2025" at bounding box center [74, 103] width 21 height 5
select select "9"
select select "2025"
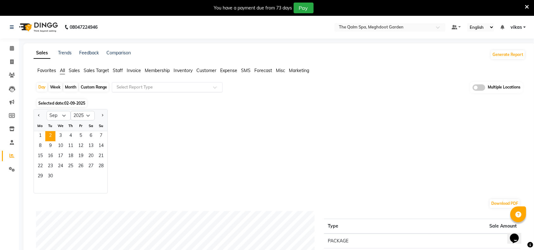
click at [136, 89] on input "text" at bounding box center [160, 87] width 91 height 6
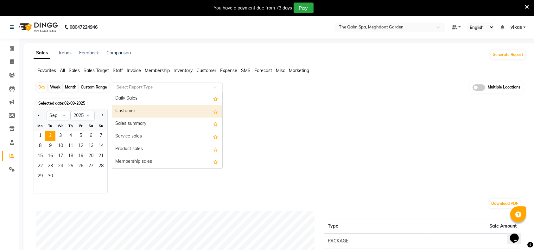
click at [129, 111] on div "Customer" at bounding box center [167, 111] width 110 height 13
select select "full_report"
select select "csv"
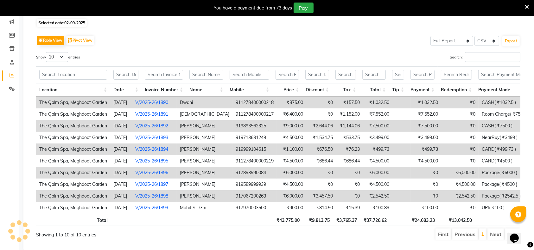
scroll to position [62, 0]
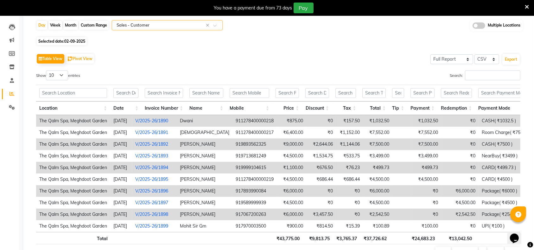
click at [77, 40] on span "02-09-2025" at bounding box center [74, 41] width 21 height 5
select select "9"
select select "2025"
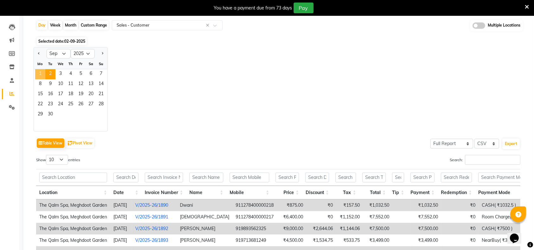
click at [41, 70] on span "1" at bounding box center [40, 74] width 10 height 10
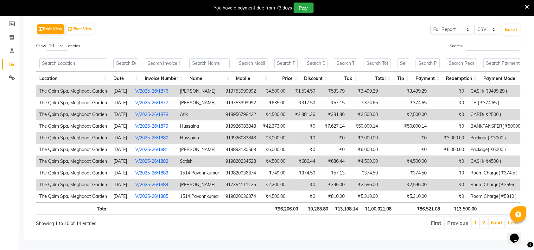
scroll to position [104, 0]
click at [53, 41] on select "10 25 50 100" at bounding box center [57, 46] width 22 height 10
click at [57, 41] on select "10 25 50 100" at bounding box center [57, 46] width 22 height 10
click at [62, 41] on select "10 25 50 100" at bounding box center [57, 46] width 22 height 10
click at [56, 41] on select "10 25 50 100" at bounding box center [57, 46] width 22 height 10
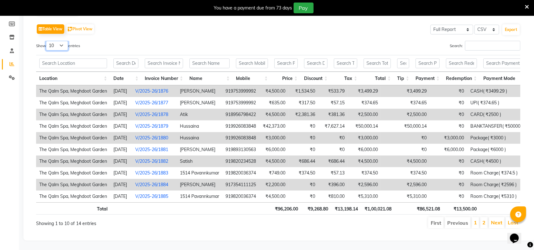
click at [62, 41] on select "10 25 50 100" at bounding box center [57, 46] width 22 height 10
drag, startPoint x: 55, startPoint y: 29, endPoint x: 51, endPoint y: 33, distance: 6.1
click at [55, 41] on select "10 25 50 100" at bounding box center [57, 46] width 22 height 10
click at [51, 41] on select "10 25 50 100" at bounding box center [57, 46] width 22 height 10
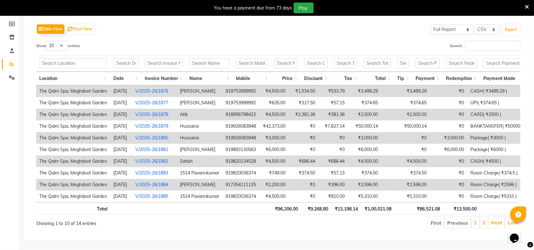
click at [114, 85] on td "[DATE]" at bounding box center [121, 91] width 22 height 12
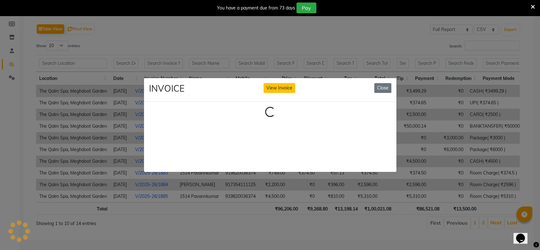
click at [50, 32] on ngb-modal-window "INVOICE View Invoice Close Loading..." at bounding box center [270, 125] width 540 height 250
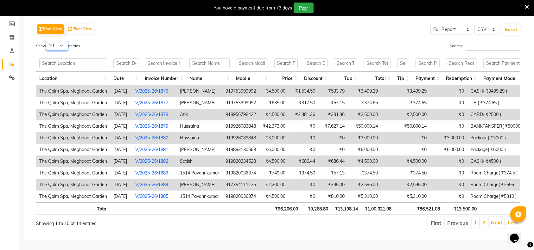
click at [64, 41] on select "10 25 50 100" at bounding box center [57, 46] width 22 height 10
select select "50"
click at [47, 41] on select "10 25 50 100" at bounding box center [57, 46] width 22 height 10
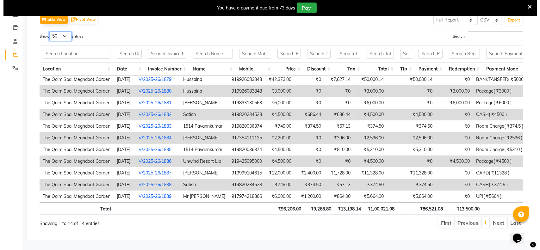
scroll to position [107, 0]
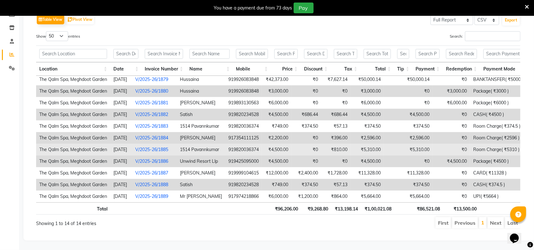
click at [160, 147] on link "V/2025-26/1885" at bounding box center [151, 150] width 33 height 6
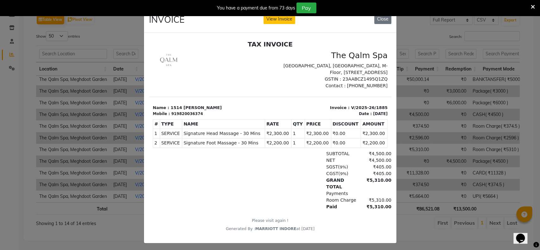
scroll to position [0, 0]
click at [266, 18] on button "View Invoice" at bounding box center [280, 19] width 32 height 10
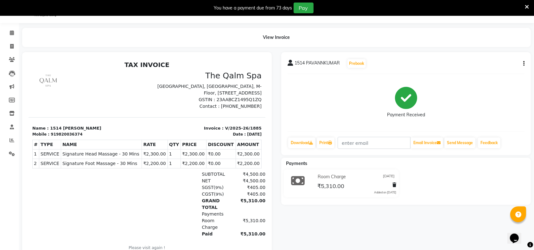
click at [524, 64] on icon "button" at bounding box center [523, 64] width 1 height 0
click at [495, 68] on div "Edit Invoice" at bounding box center [492, 72] width 43 height 8
select select "service"
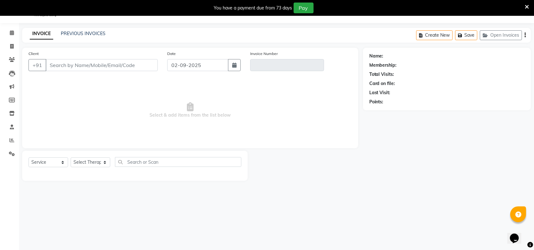
type input "9820036374"
type input "V/2025-26/1885"
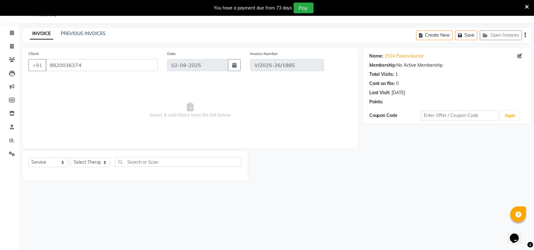
type input "[DATE]"
select select "select"
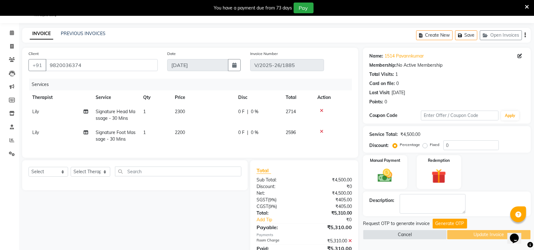
click at [40, 133] on td "Lily" at bounding box center [59, 136] width 63 height 21
select select "75413"
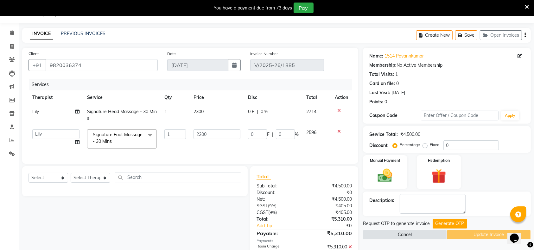
click at [51, 110] on td "Lily" at bounding box center [55, 115] width 55 height 21
select select "75413"
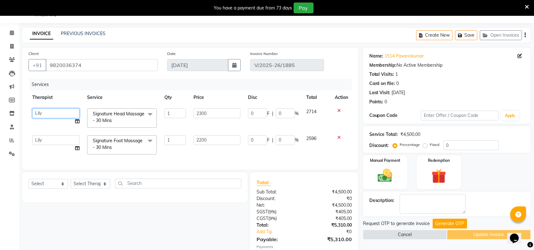
click at [56, 111] on select "Angel attu [PERSON_NAME] daffi [PERSON_NAME] Dongdongi Eshuhmi [PERSON_NAME] [P…" at bounding box center [55, 114] width 47 height 10
click at [63, 143] on select "Angel attu [PERSON_NAME] daffi [PERSON_NAME] Dongdongi Eshuhmi [PERSON_NAME] [P…" at bounding box center [55, 141] width 47 height 10
click at [453, 223] on button "Generate OTP" at bounding box center [450, 224] width 35 height 10
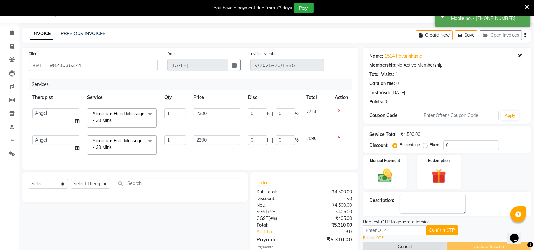
scroll to position [59, 0]
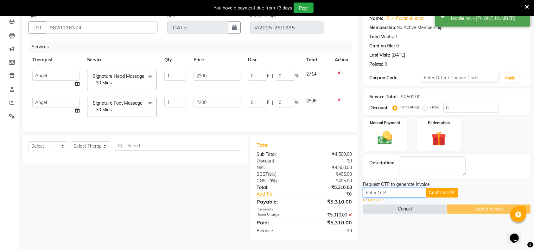
click at [379, 188] on input "text" at bounding box center [394, 193] width 63 height 10
paste input "7664"
type input "7664"
click at [446, 188] on button "Confirm OTP" at bounding box center [442, 193] width 32 height 10
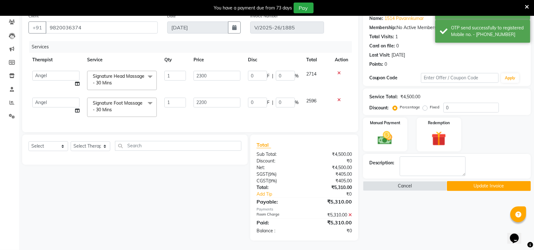
click at [469, 181] on button "Update Invoice" at bounding box center [489, 186] width 84 height 10
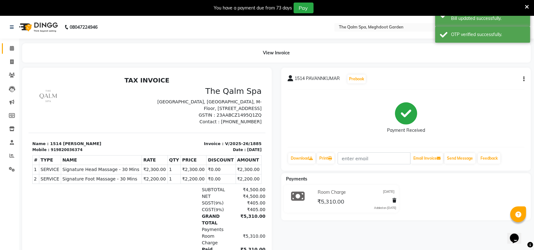
click at [5, 48] on link "Calendar" at bounding box center [9, 48] width 15 height 10
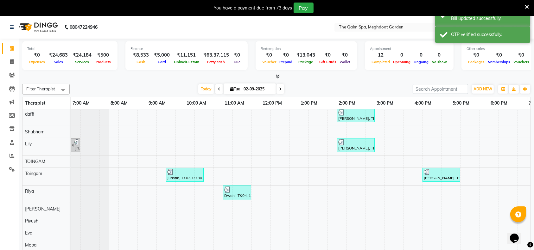
scroll to position [127, 0]
click at [224, 90] on span "[DATE]" at bounding box center [250, 89] width 52 height 11
click at [219, 90] on span at bounding box center [219, 89] width 8 height 10
type input "[DATE]"
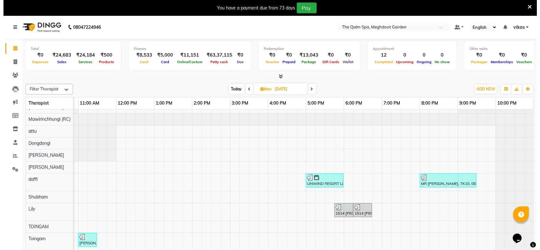
scroll to position [0, 0]
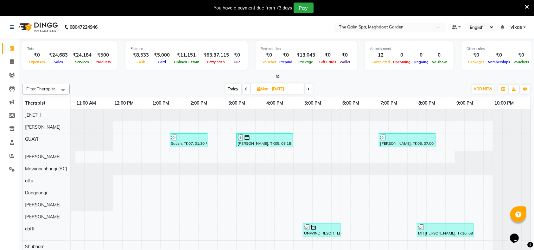
click at [529, 6] on div "You have a payment due from 73 days Pay" at bounding box center [267, 8] width 534 height 16
click at [525, 6] on icon at bounding box center [527, 7] width 4 height 6
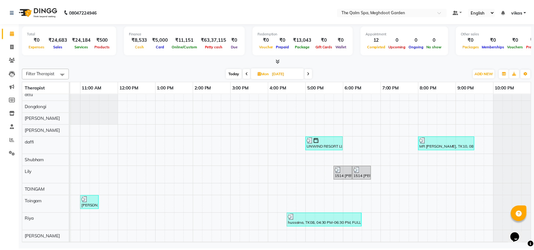
scroll to position [208, 0]
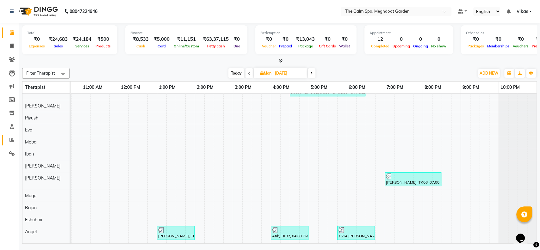
click at [3, 138] on link "Reports" at bounding box center [9, 140] width 15 height 10
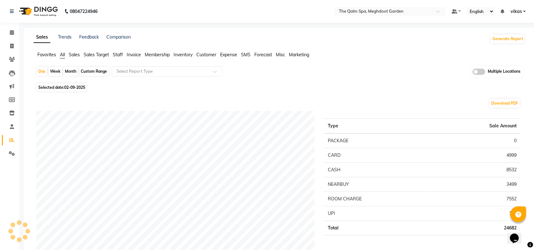
click at [69, 88] on span "02-09-2025" at bounding box center [74, 87] width 21 height 5
select select "9"
select select "2025"
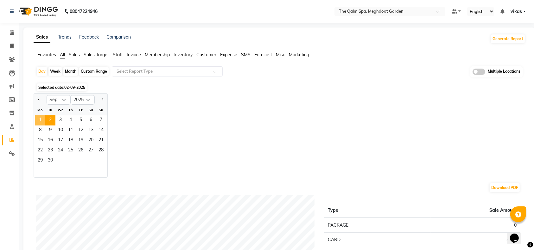
click at [40, 120] on span "1" at bounding box center [40, 121] width 10 height 10
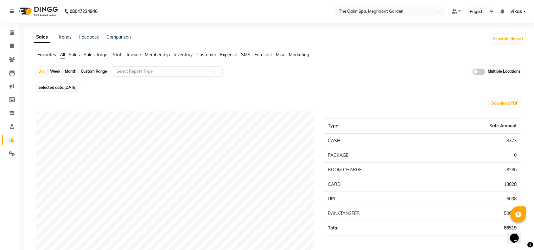
click at [133, 73] on input "text" at bounding box center [160, 71] width 91 height 6
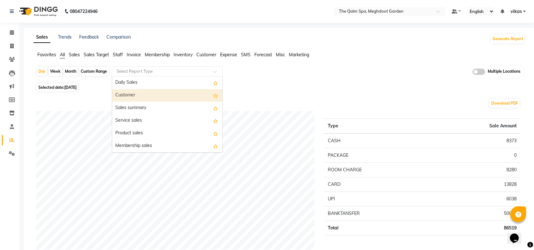
click at [137, 94] on div "Customer" at bounding box center [167, 95] width 110 height 13
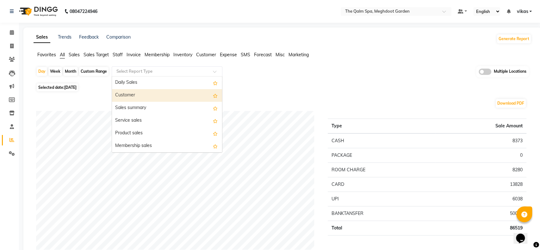
select select "full_report"
select select "csv"
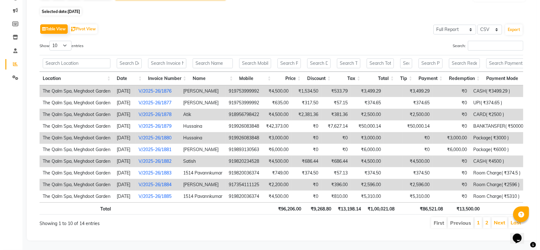
scroll to position [88, 0]
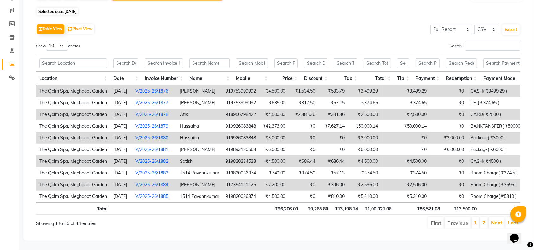
click at [168, 112] on link "V/2025-26/1878" at bounding box center [151, 115] width 33 height 6
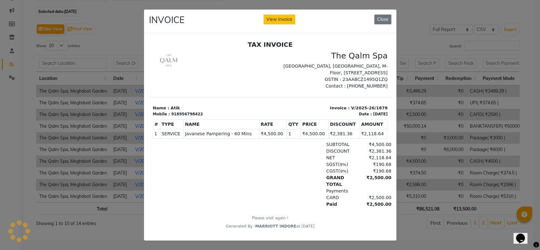
scroll to position [0, 0]
click at [275, 13] on div "INVOICE View Invoice Close" at bounding box center [270, 21] width 253 height 24
click at [275, 16] on button "View Invoice" at bounding box center [280, 20] width 32 height 10
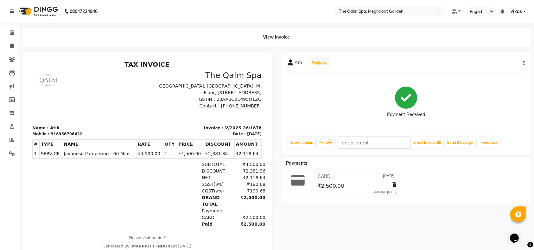
click at [521, 62] on button "button" at bounding box center [523, 63] width 4 height 7
click at [523, 64] on icon "button" at bounding box center [523, 63] width 1 height 0
click at [522, 63] on button "button" at bounding box center [523, 63] width 4 height 7
click at [501, 70] on div "Edit Invoice" at bounding box center [492, 71] width 43 height 8
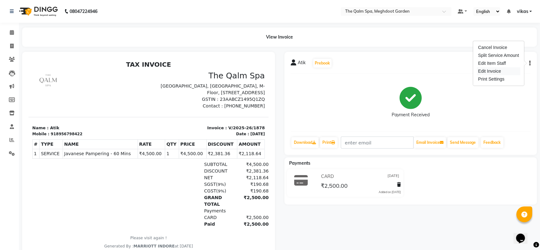
select select "service"
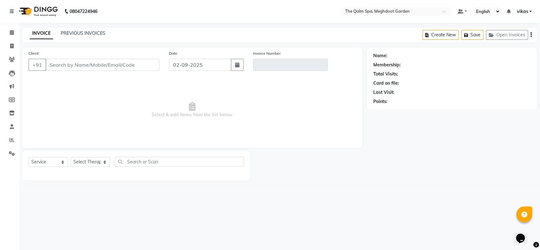
type input "8956798422"
type input "V/2025-26/1878"
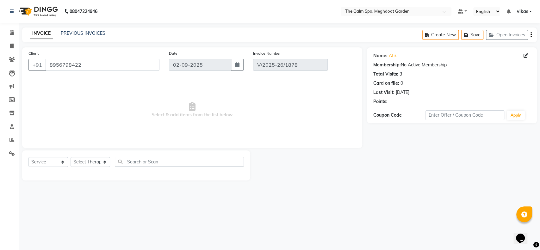
type input "[DATE]"
select select "select"
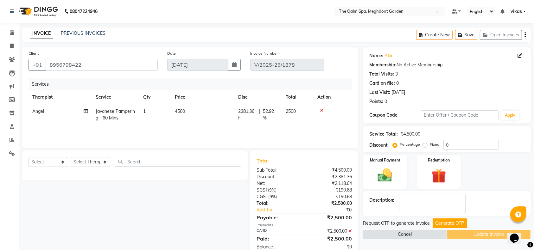
click at [41, 110] on span "Angel" at bounding box center [38, 112] width 12 height 6
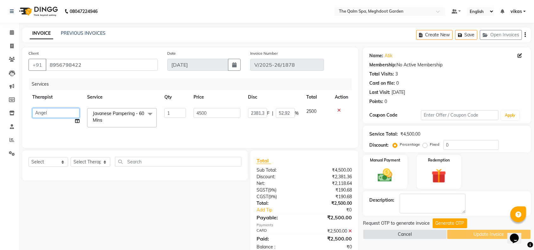
click at [41, 110] on select "Angel attu [PERSON_NAME] daffi [PERSON_NAME] Dongdongi Eshuhmi [PERSON_NAME] [P…" at bounding box center [55, 113] width 47 height 10
select select "86833"
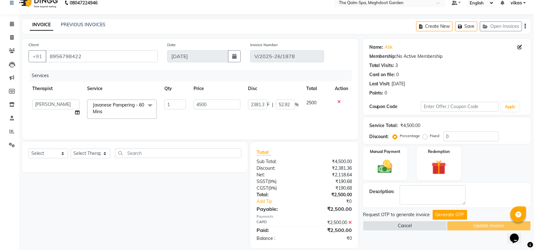
scroll to position [17, 0]
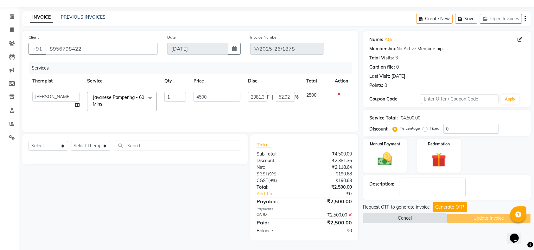
click at [443, 214] on button "Cancel" at bounding box center [405, 219] width 84 height 10
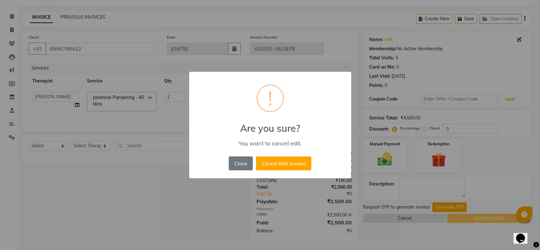
click at [444, 206] on div "× ! Are you sure? You want to cancel edit. Close No Cancel Edit Invoice" at bounding box center [270, 125] width 540 height 250
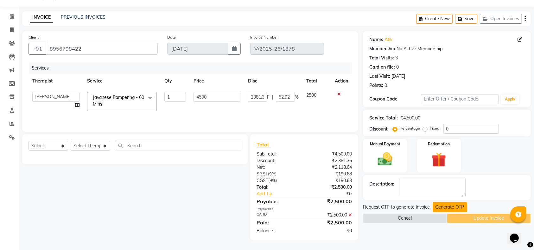
click at [436, 205] on button "Generate OTP" at bounding box center [450, 208] width 35 height 10
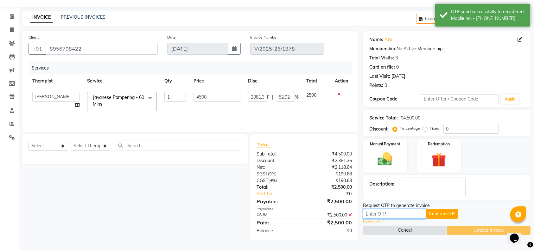
click at [371, 212] on input "text" at bounding box center [394, 214] width 63 height 10
paste input "7664"
type input "7664"
click at [435, 210] on button "Confirm OTP" at bounding box center [442, 214] width 32 height 10
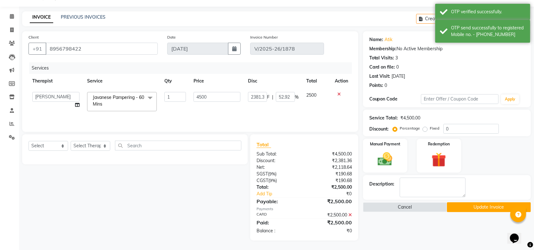
click at [466, 201] on div "Name: Atik Membership: No Active Membership Total Visits: 3 Card on file: 0 Las…" at bounding box center [449, 136] width 173 height 210
click at [468, 209] on button "Update Invoice" at bounding box center [489, 208] width 84 height 10
